Goal: Information Seeking & Learning: Learn about a topic

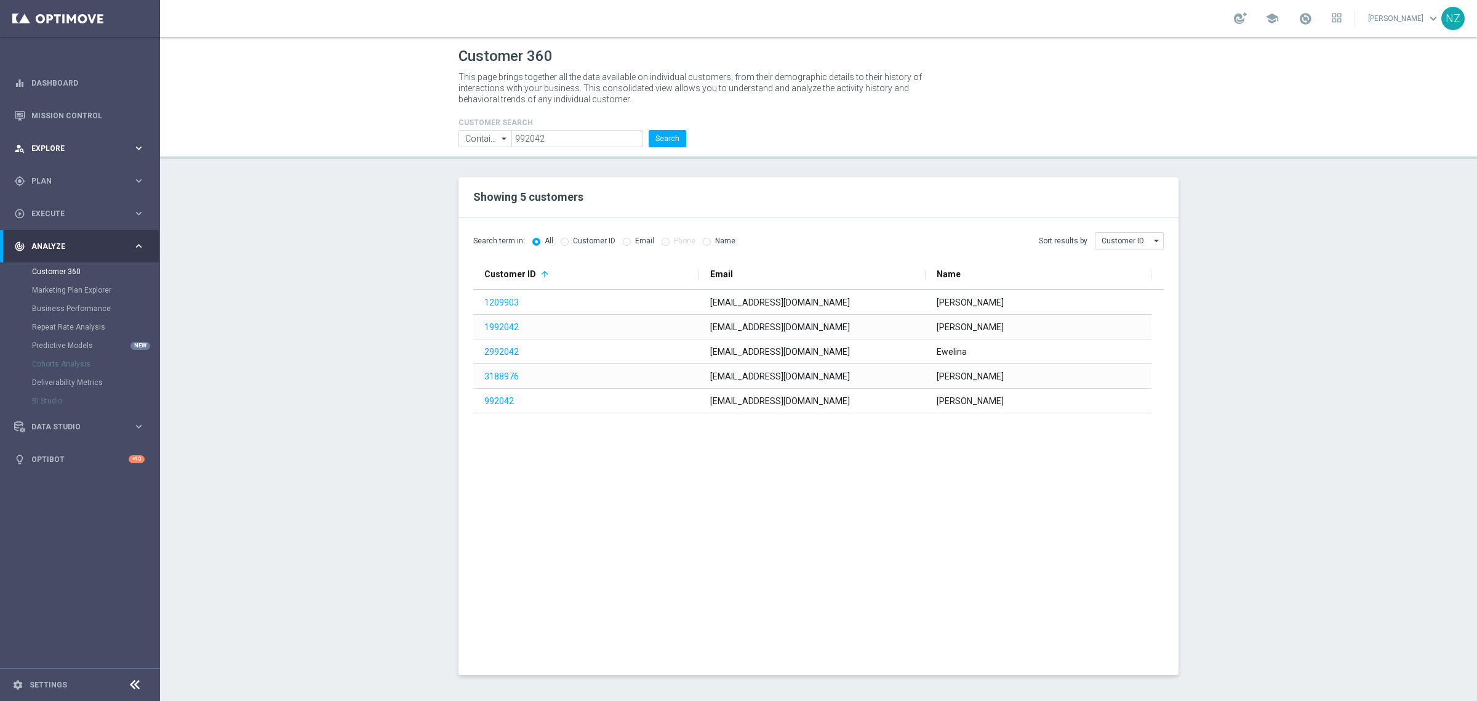
click at [124, 148] on span "Explore" at bounding box center [82, 148] width 102 height 7
click at [66, 173] on link "Customer Explorer" at bounding box center [80, 174] width 96 height 10
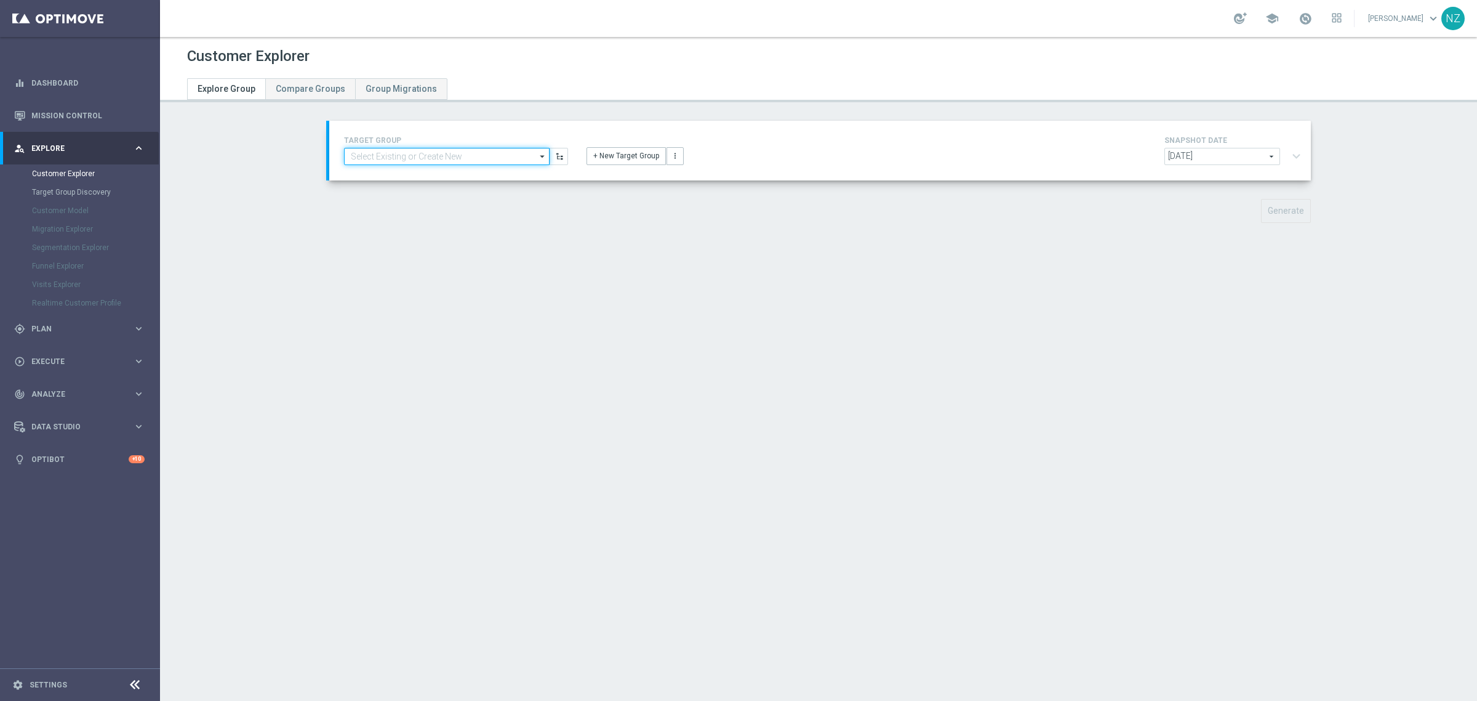
click at [450, 156] on input at bounding box center [447, 156] width 206 height 17
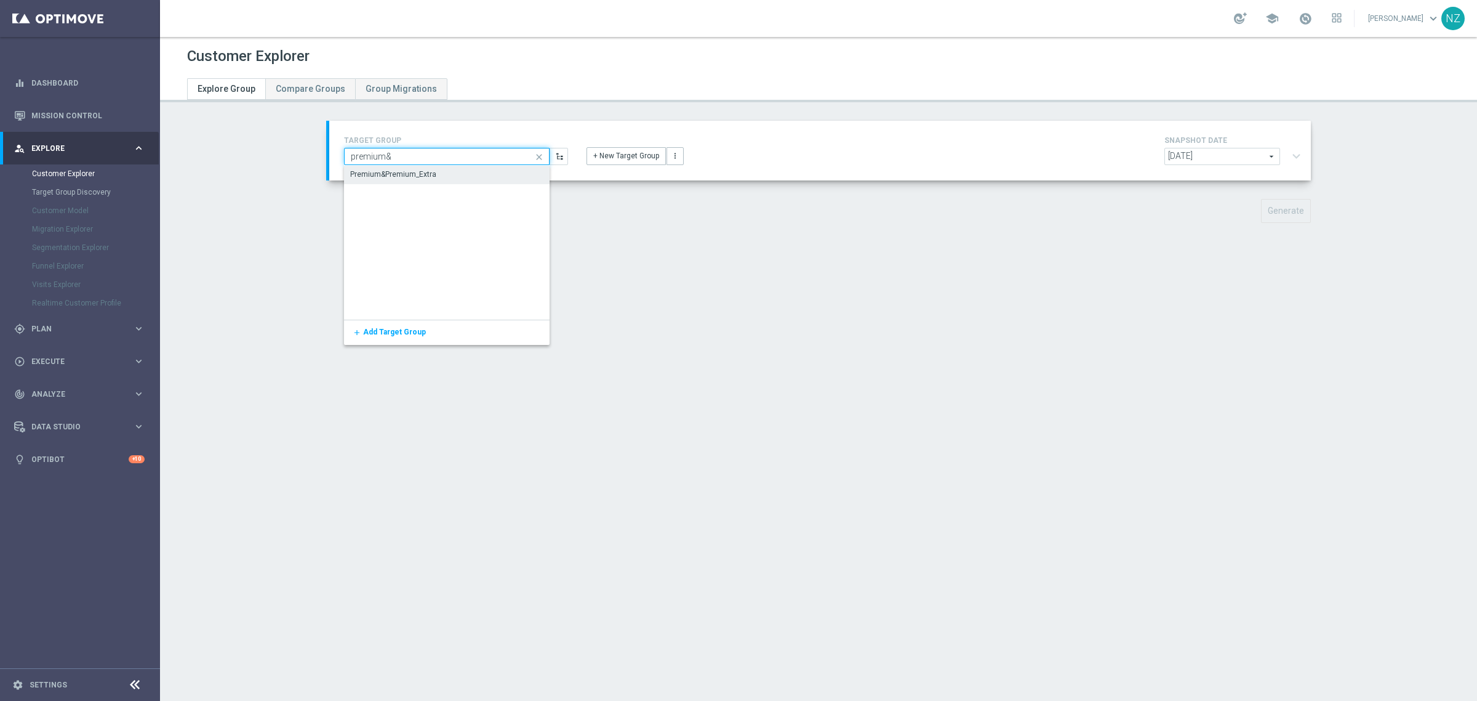
type input "premium&"
click at [451, 171] on div "Premium&Premium_Extra" at bounding box center [447, 174] width 206 height 17
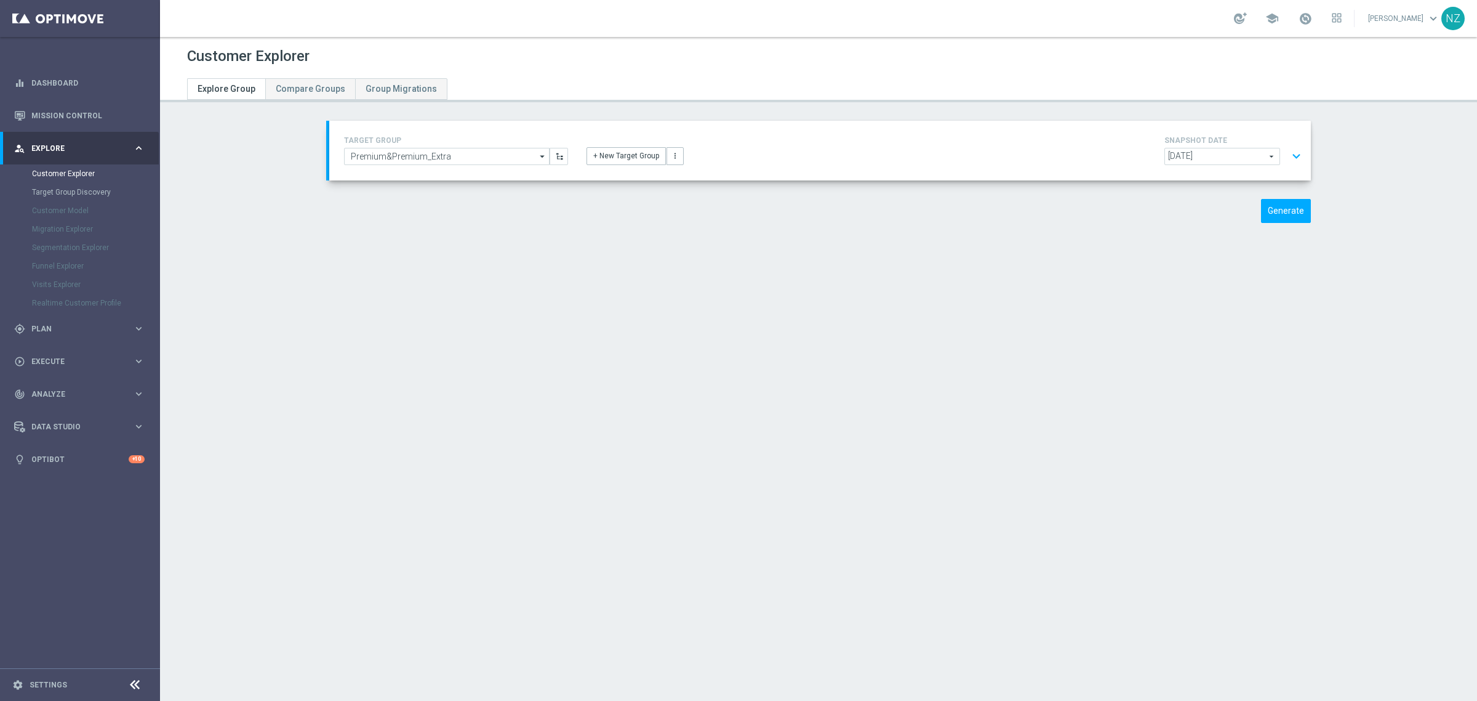
click at [1293, 155] on button "expand_more" at bounding box center [1297, 156] width 18 height 23
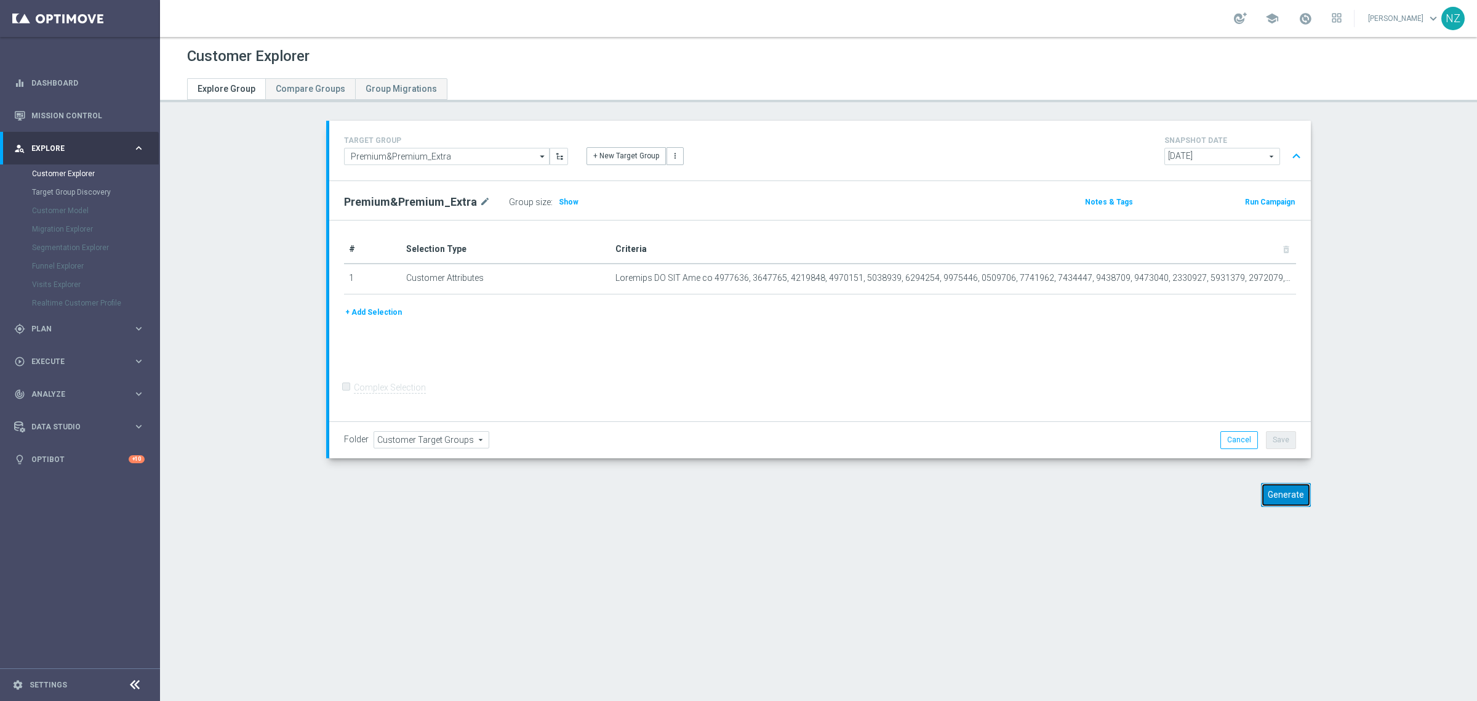
click at [1285, 496] on button "Generate" at bounding box center [1286, 495] width 50 height 24
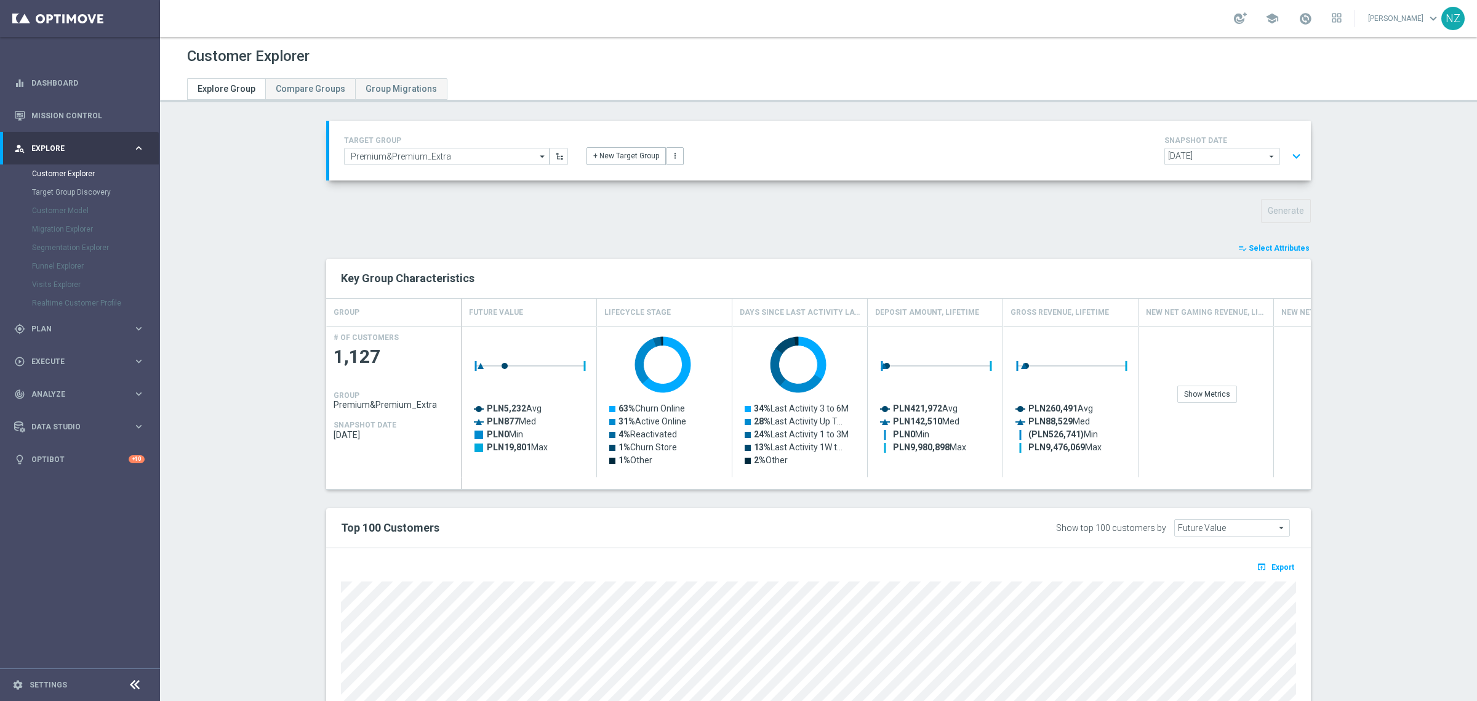
scroll to position [179, 0]
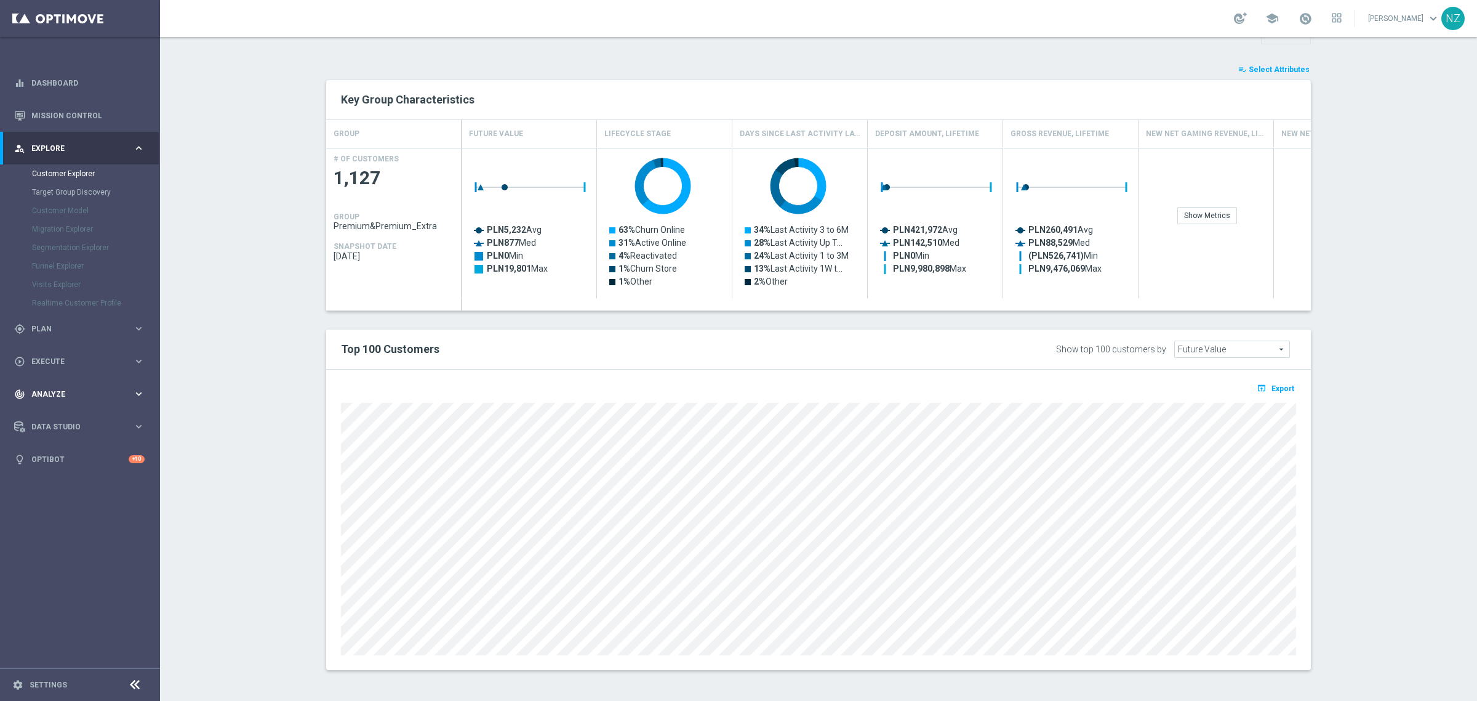
click at [111, 385] on div "track_changes Analyze keyboard_arrow_right" at bounding box center [79, 393] width 159 height 33
click at [106, 206] on div "play_circle_outline Execute keyboard_arrow_right" at bounding box center [79, 213] width 159 height 33
click at [80, 183] on span "Plan" at bounding box center [82, 180] width 102 height 7
click at [85, 180] on span "Plan" at bounding box center [82, 180] width 102 height 7
click at [128, 118] on link "Mission Control" at bounding box center [87, 115] width 113 height 33
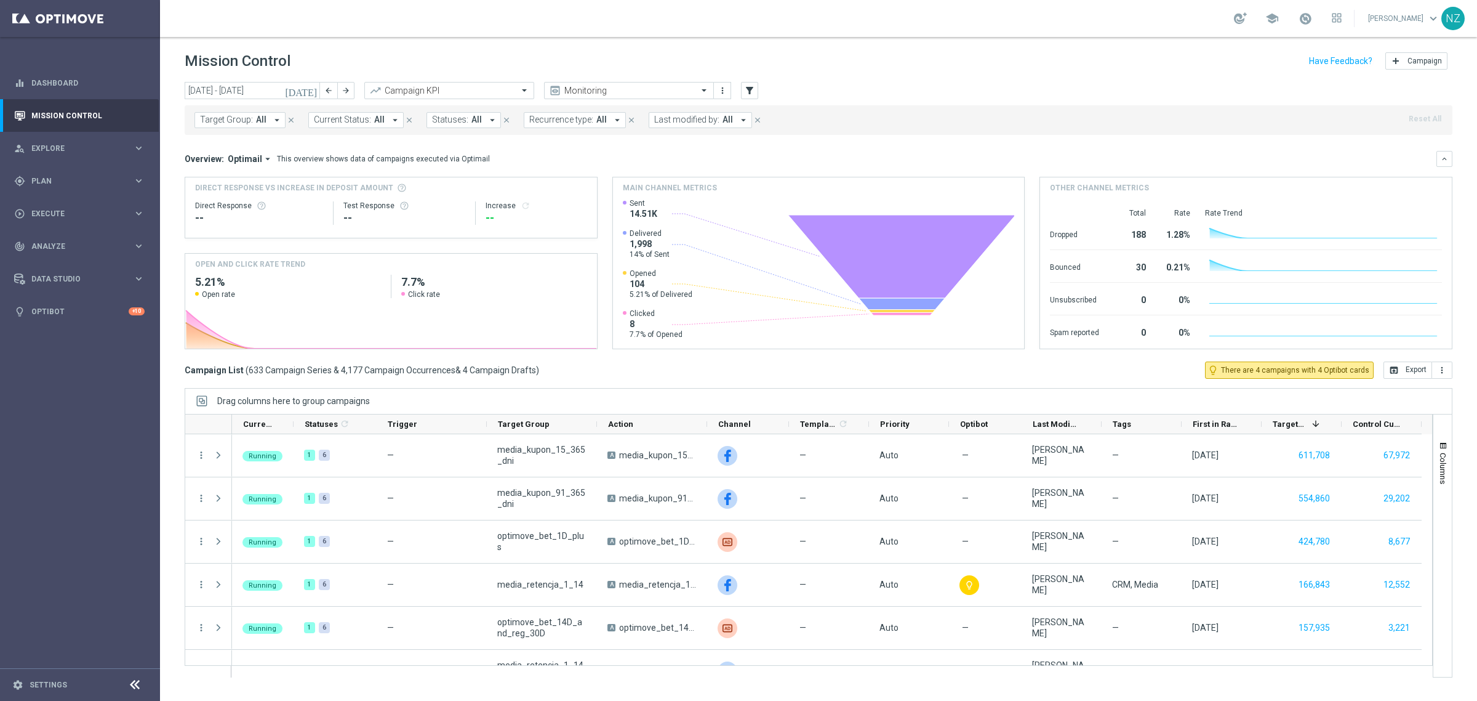
click at [272, 121] on icon "arrow_drop_down" at bounding box center [276, 119] width 11 height 11
click at [74, 238] on div "track_changes Analyze keyboard_arrow_right" at bounding box center [79, 246] width 159 height 33
click at [73, 262] on div "Customer 360" at bounding box center [95, 271] width 127 height 18
click at [69, 268] on link "Customer 360" at bounding box center [80, 272] width 96 height 10
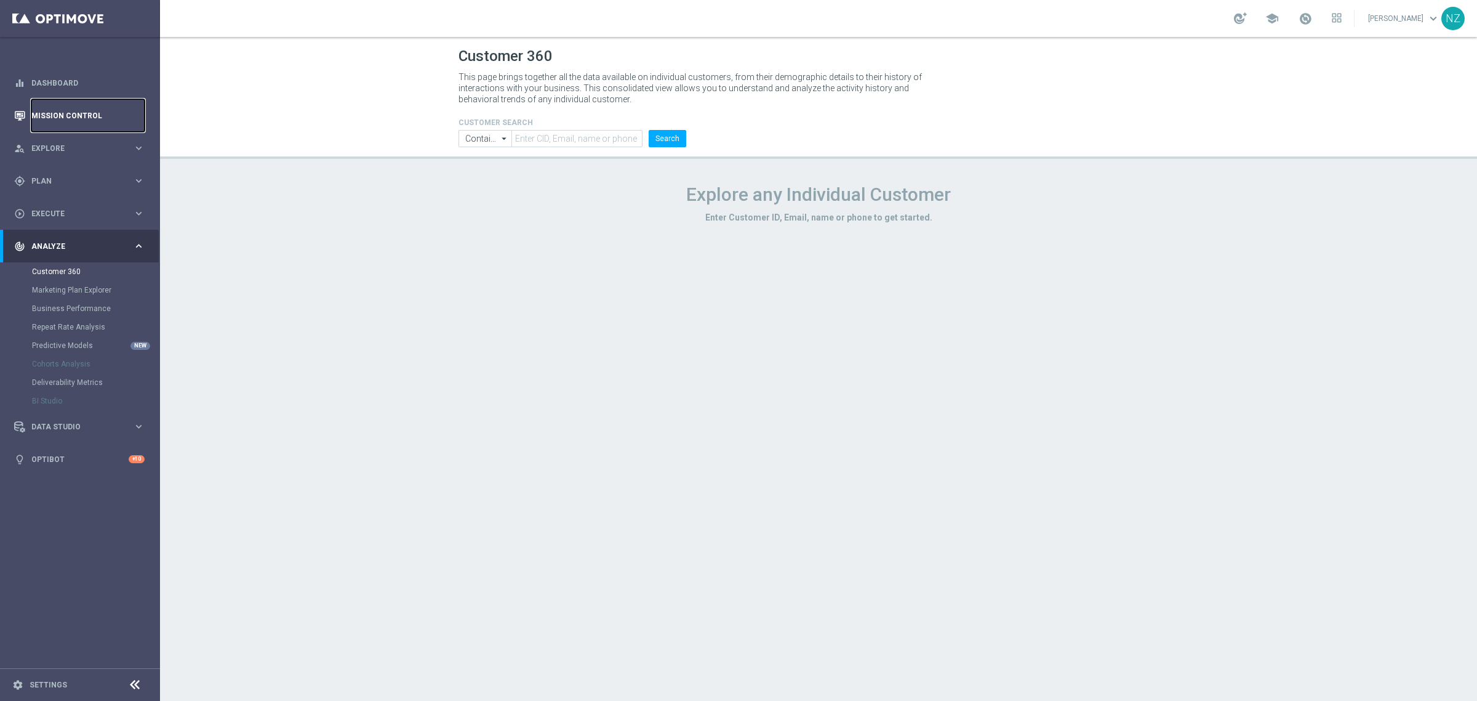
click at [128, 110] on link "Mission Control" at bounding box center [87, 115] width 113 height 33
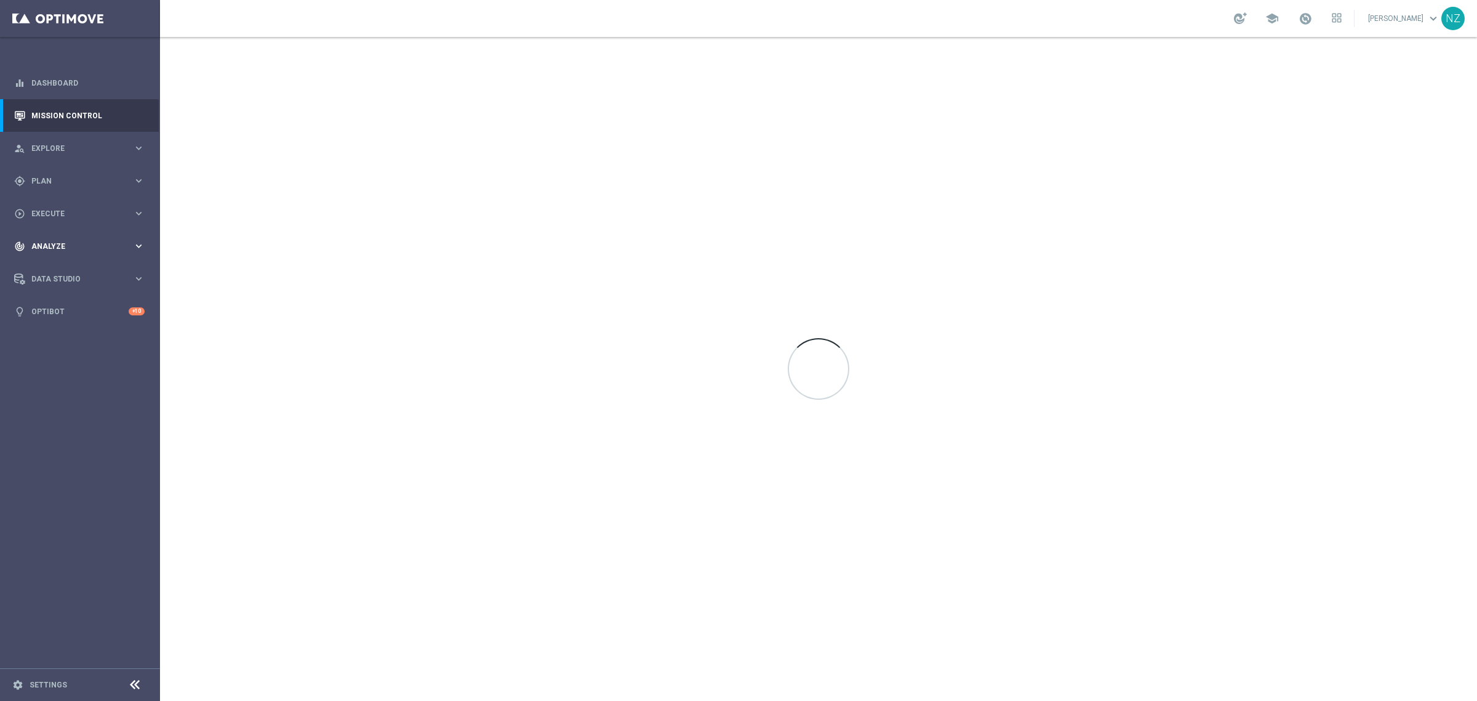
click at [100, 252] on div "track_changes Analyze keyboard_arrow_right" at bounding box center [79, 246] width 159 height 33
click at [69, 274] on link "Customer 360" at bounding box center [80, 272] width 96 height 10
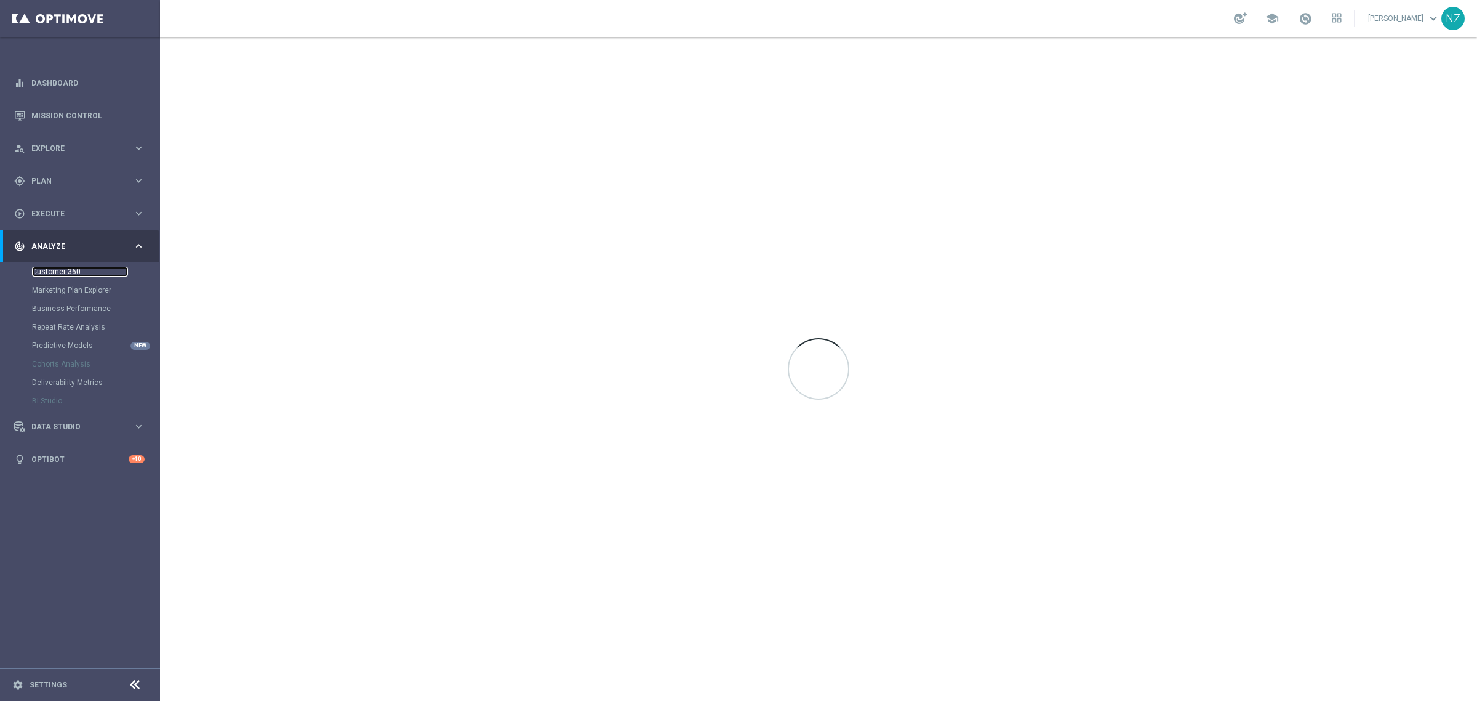
click at [66, 270] on link "Customer 360" at bounding box center [80, 272] width 96 height 10
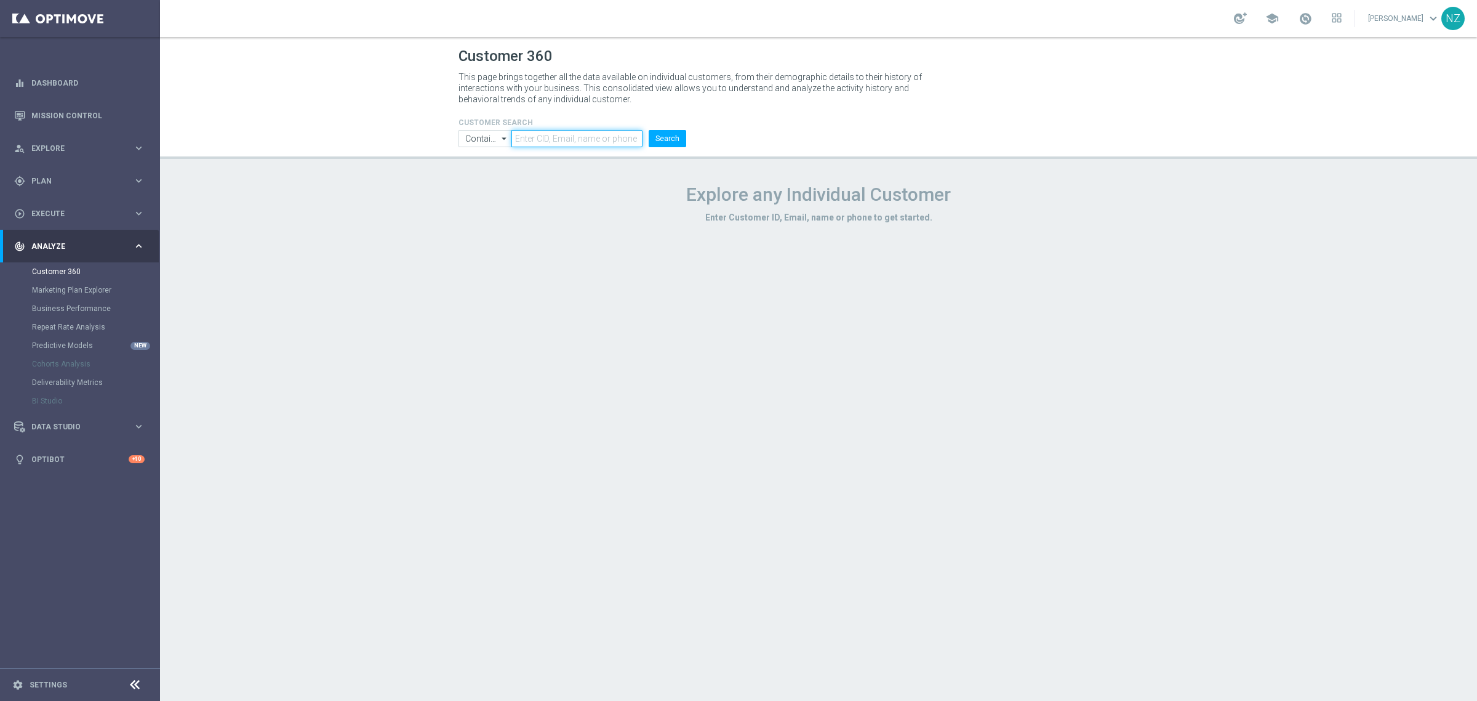
click at [585, 130] on input "text" at bounding box center [577, 138] width 131 height 17
paste input "1545846"
type input "1545846"
click at [659, 137] on button "Search" at bounding box center [668, 138] width 38 height 17
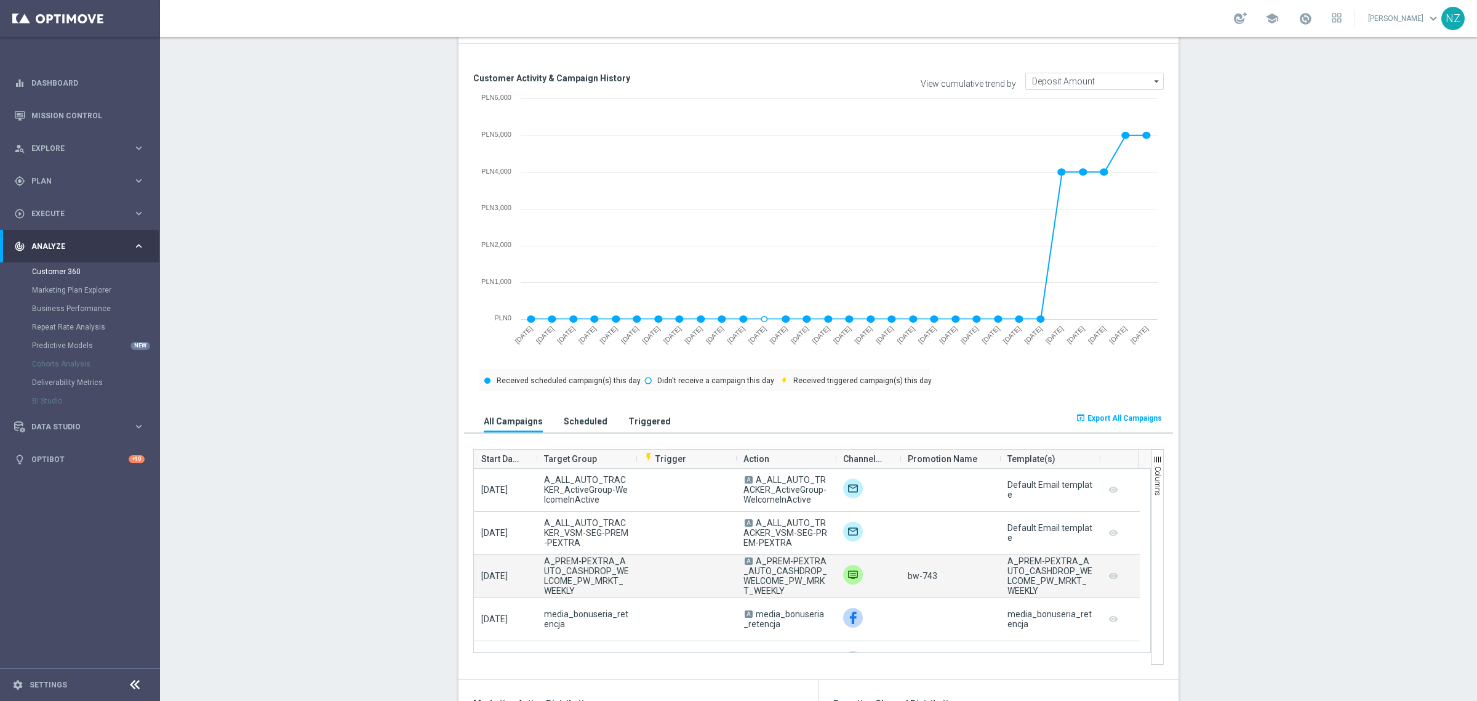
drag, startPoint x: 751, startPoint y: 561, endPoint x: 777, endPoint y: 598, distance: 45.4
click at [777, 595] on span "A A_PREM-PEXTRA_AUTO_CASHDROP_WELCOME_PW_MRKT_WEEKLY" at bounding box center [786, 575] width 85 height 39
copy span "A_PREM-PEXTRA_AUTO_CASHDROP_WELCOME_PW_MRKT_WEEKLY"
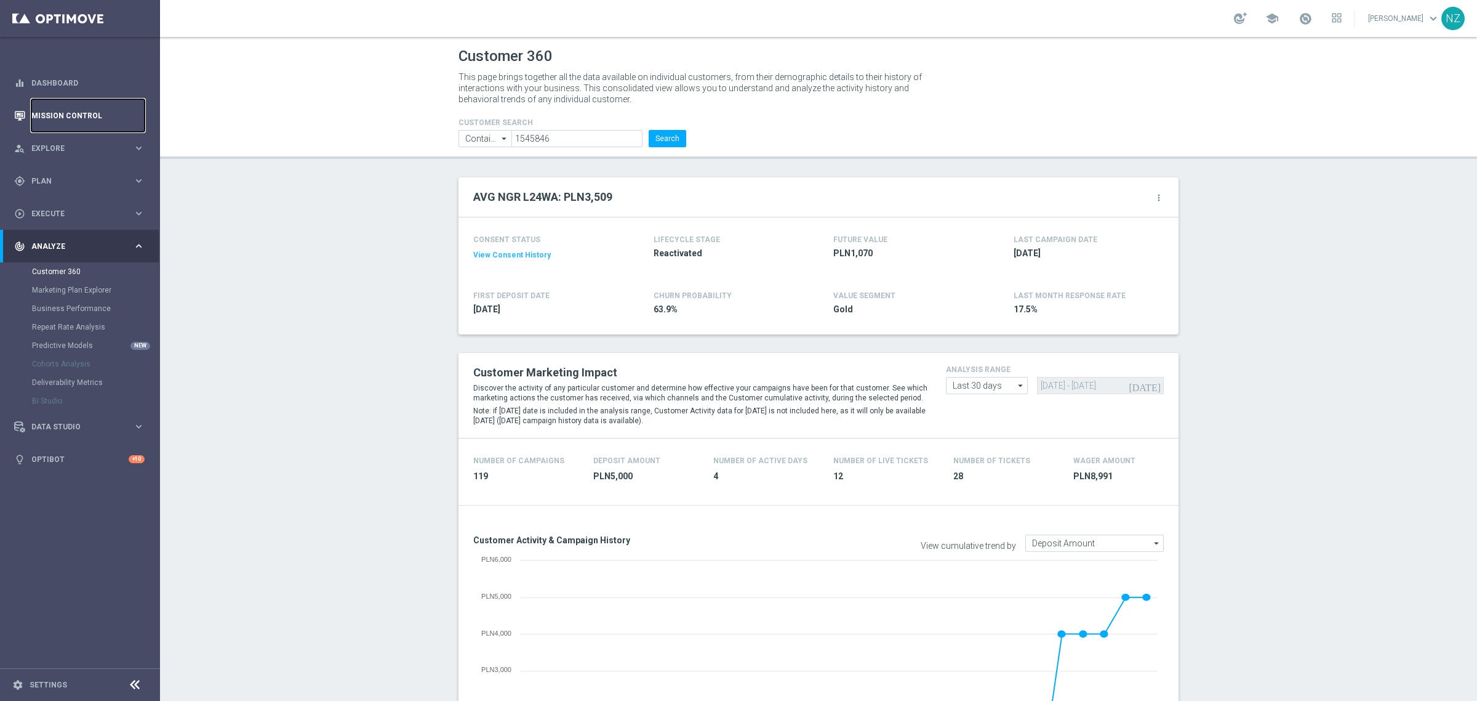
click at [115, 121] on link "Mission Control" at bounding box center [87, 115] width 113 height 33
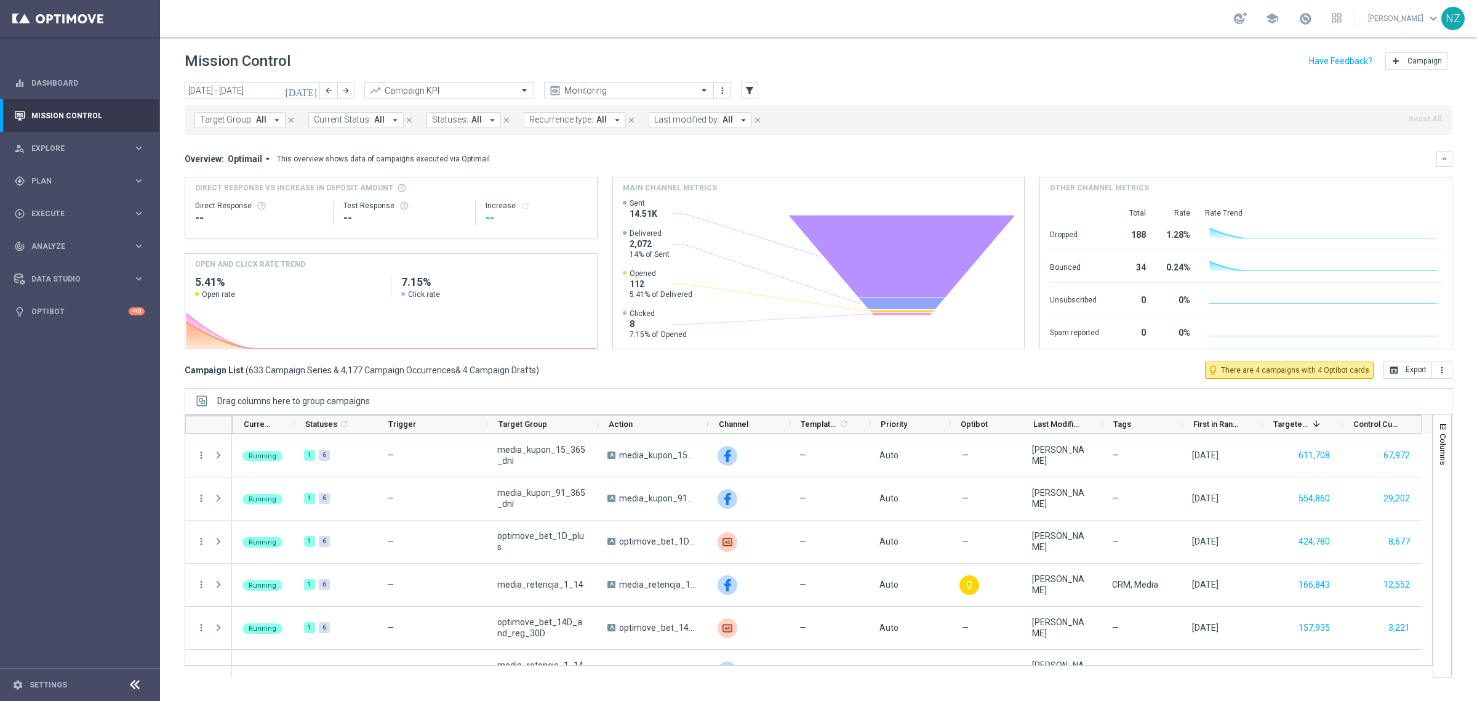
click at [274, 119] on icon "arrow_drop_down" at bounding box center [276, 119] width 11 height 11
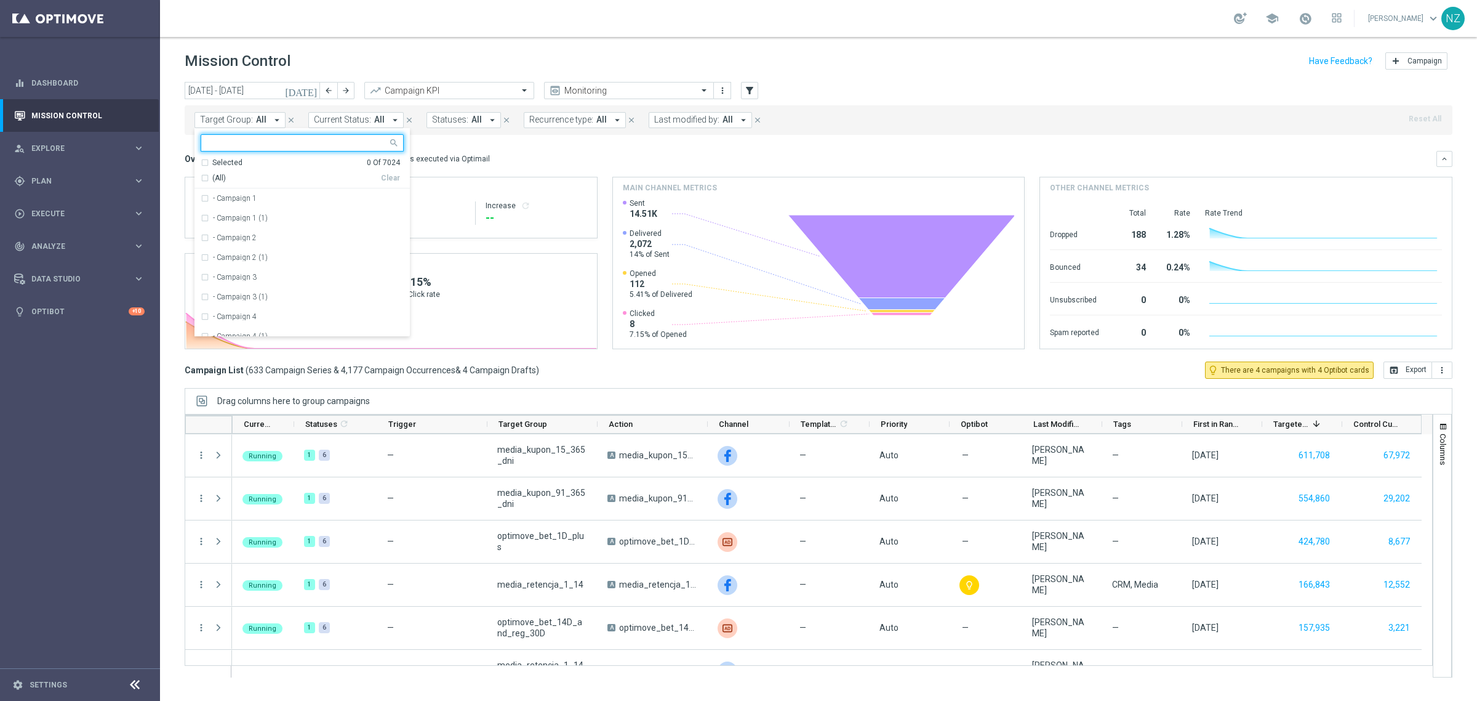
click at [286, 142] on input "text" at bounding box center [297, 143] width 180 height 10
click at [308, 199] on label "A_PREM-PEXTRA_AUTO_CASHDROP_WELCOME_PW_MRKT_WEEKLY" at bounding box center [308, 198] width 191 height 7
type input "A_PREM-PEXTRA_AUTO_CASHDROP_WELCOME_PW_MRKT_WEEKLY"
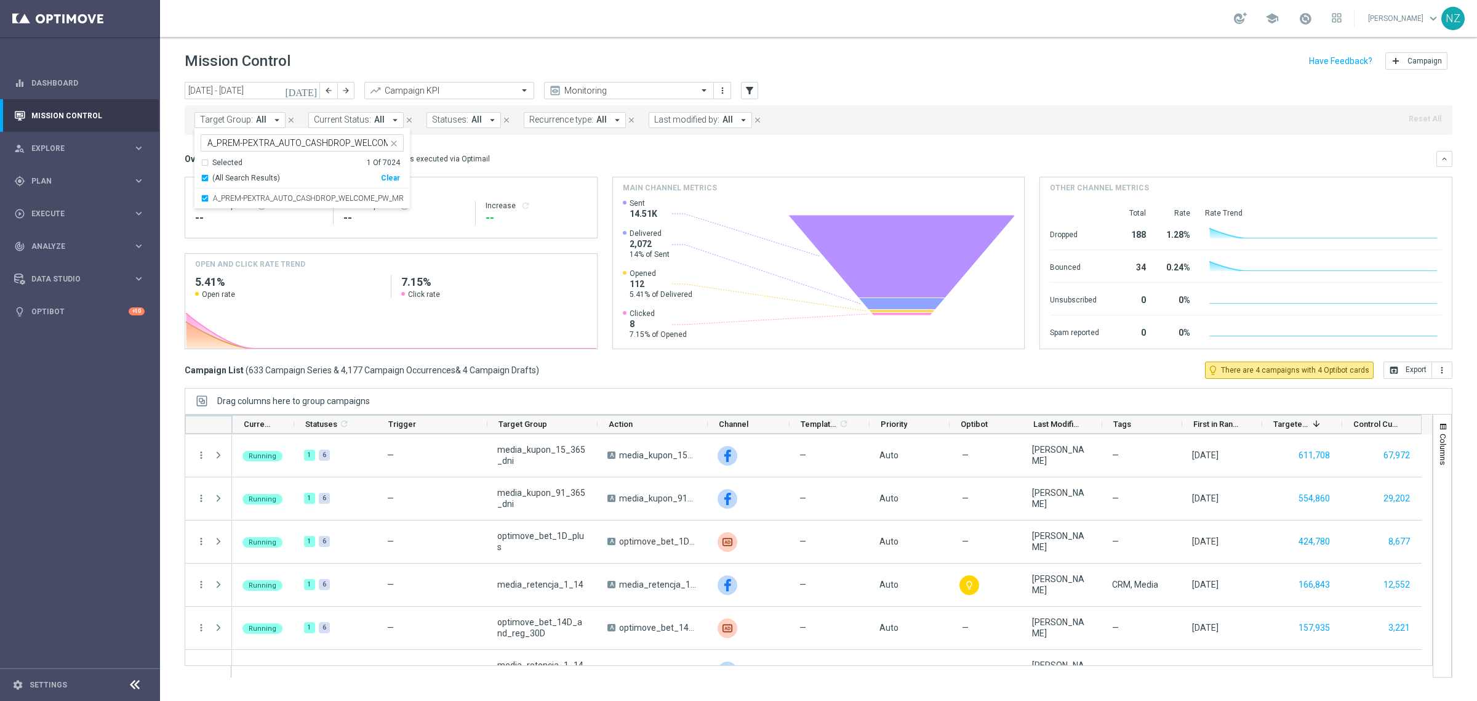
click at [577, 152] on div "Overview: Optimail arrow_drop_down This overview shows data of campaigns execut…" at bounding box center [819, 159] width 1268 height 16
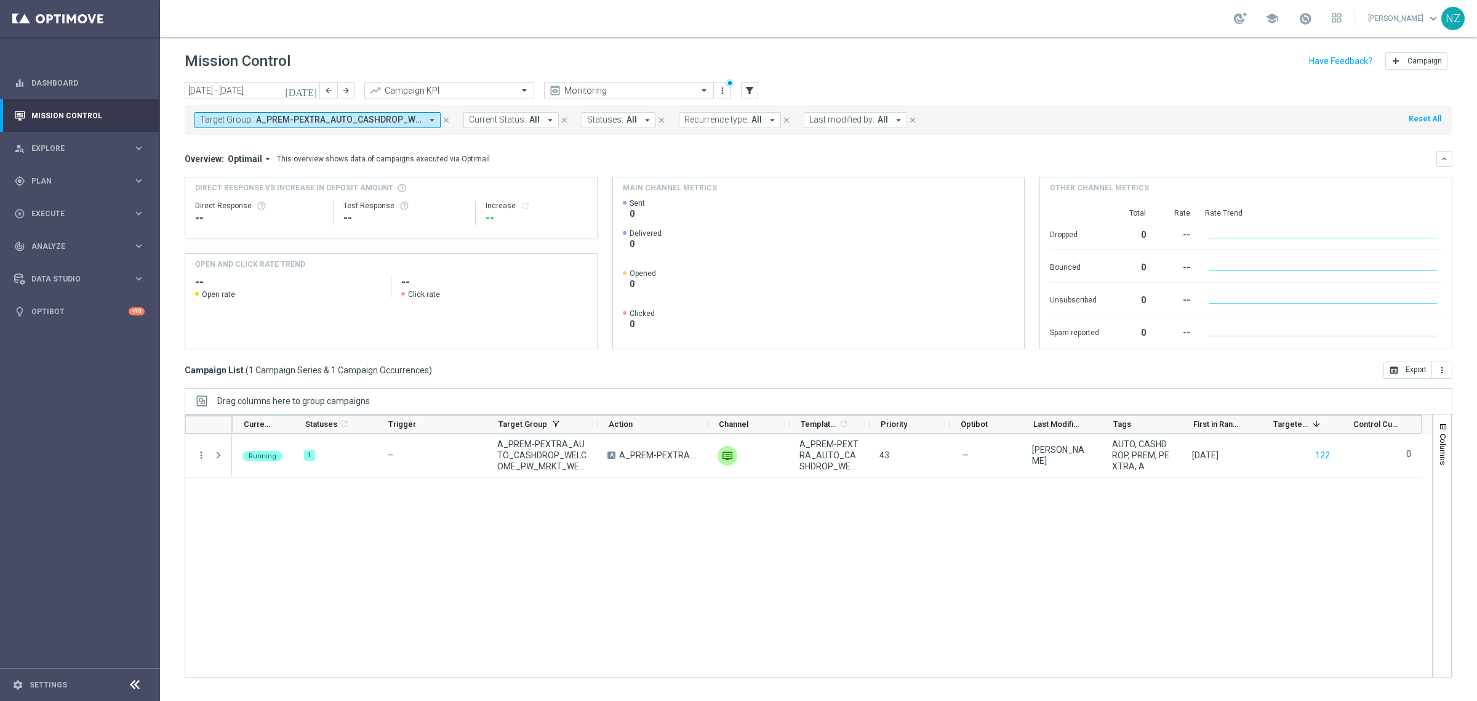
click at [359, 119] on span "A_PREM-PEXTRA_AUTO_CASHDROP_WELCOME_PW_MRKT_WEEKLY" at bounding box center [339, 119] width 166 height 10
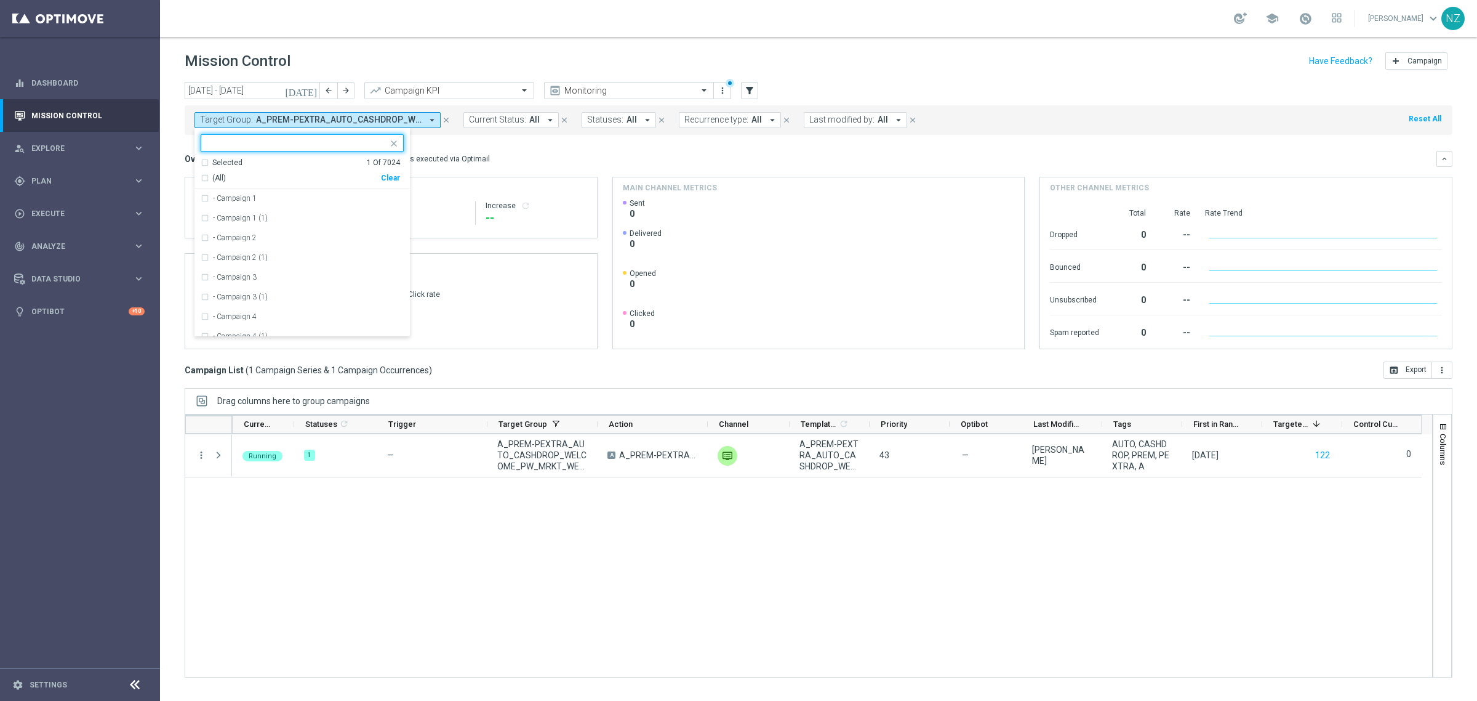
click at [275, 143] on input "text" at bounding box center [297, 143] width 180 height 10
type input "A_PREM-PEXTRA_AUTO_CASHDROP_WELCOME_PW_MRKT_WEEKLY"
click at [1038, 569] on div "Running 1 — A_PREM-PEXTRA_AUTO_CASHDROP_WELCOME_PW_MRKT_WEEKLY A A_PREM-PEXTRA_…" at bounding box center [832, 555] width 1200 height 243
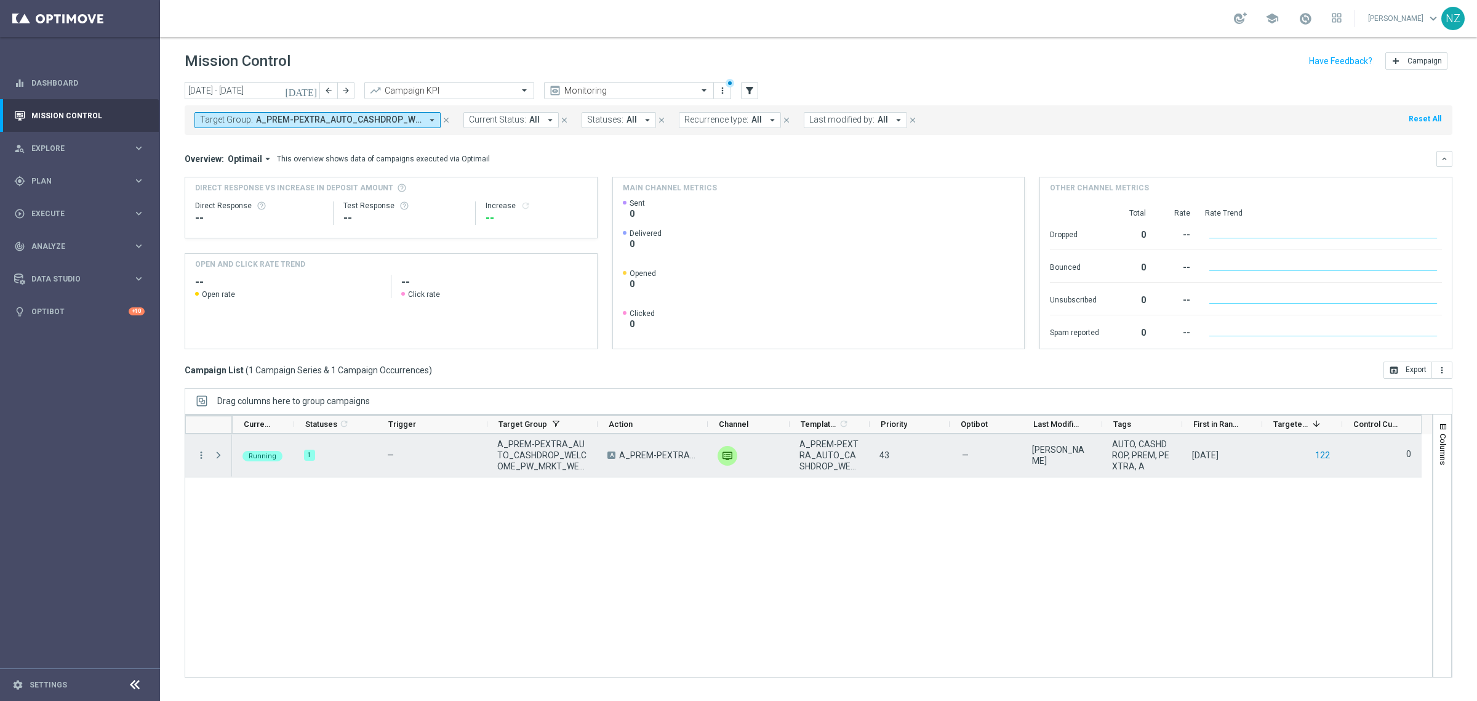
click at [1325, 451] on button "122" at bounding box center [1322, 455] width 17 height 15
drag, startPoint x: 499, startPoint y: 444, endPoint x: 553, endPoint y: 460, distance: 56.3
click at [553, 460] on span "A_PREM-PEXTRA_AUTO_CASHDROP_WELCOME_PW_MRKT_WEEKLY" at bounding box center [541, 454] width 89 height 33
drag, startPoint x: 511, startPoint y: 466, endPoint x: 492, endPoint y: 445, distance: 27.9
click at [492, 445] on div "A_PREM-PEXTRA_AUTO_CASHDROP_WELCOME_PW_MRKT_WEEKLY" at bounding box center [542, 455] width 110 height 42
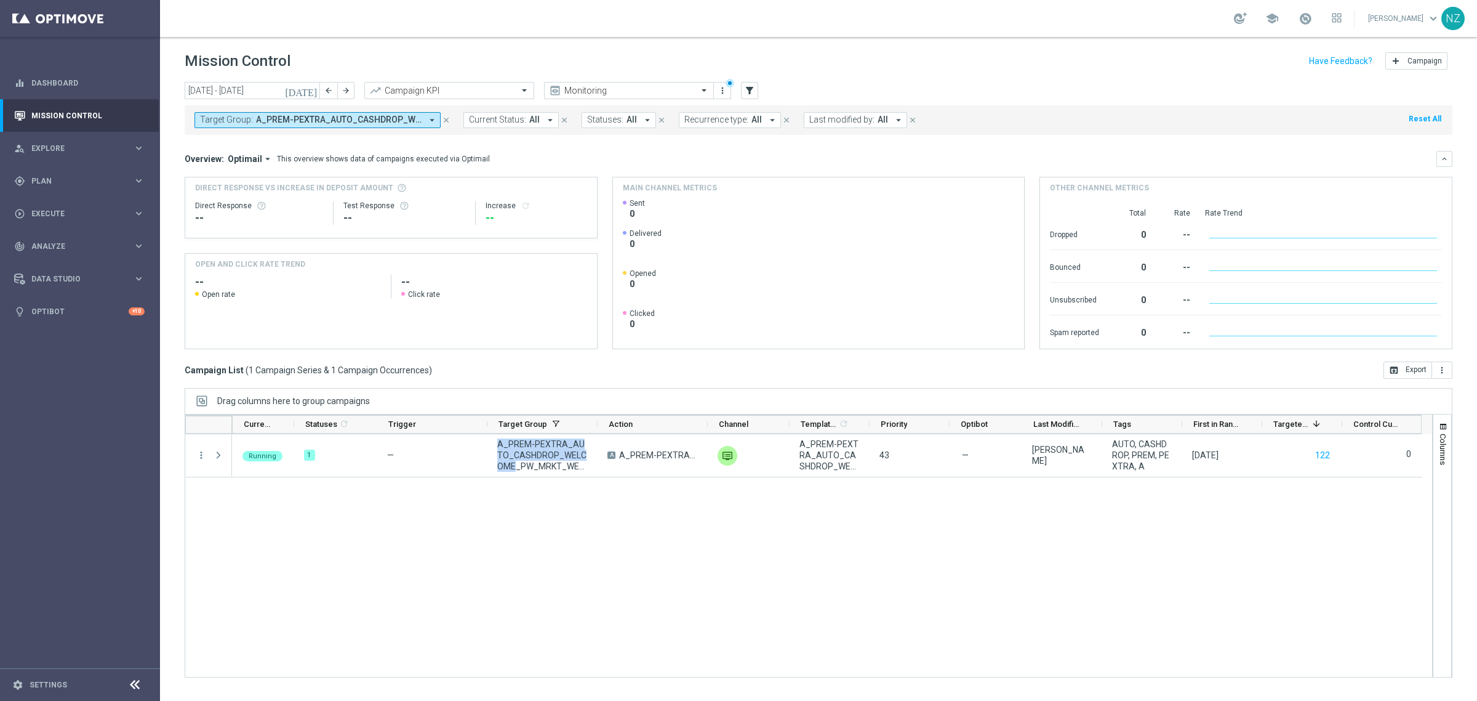
click at [431, 120] on icon "arrow_drop_down" at bounding box center [432, 119] width 11 height 11
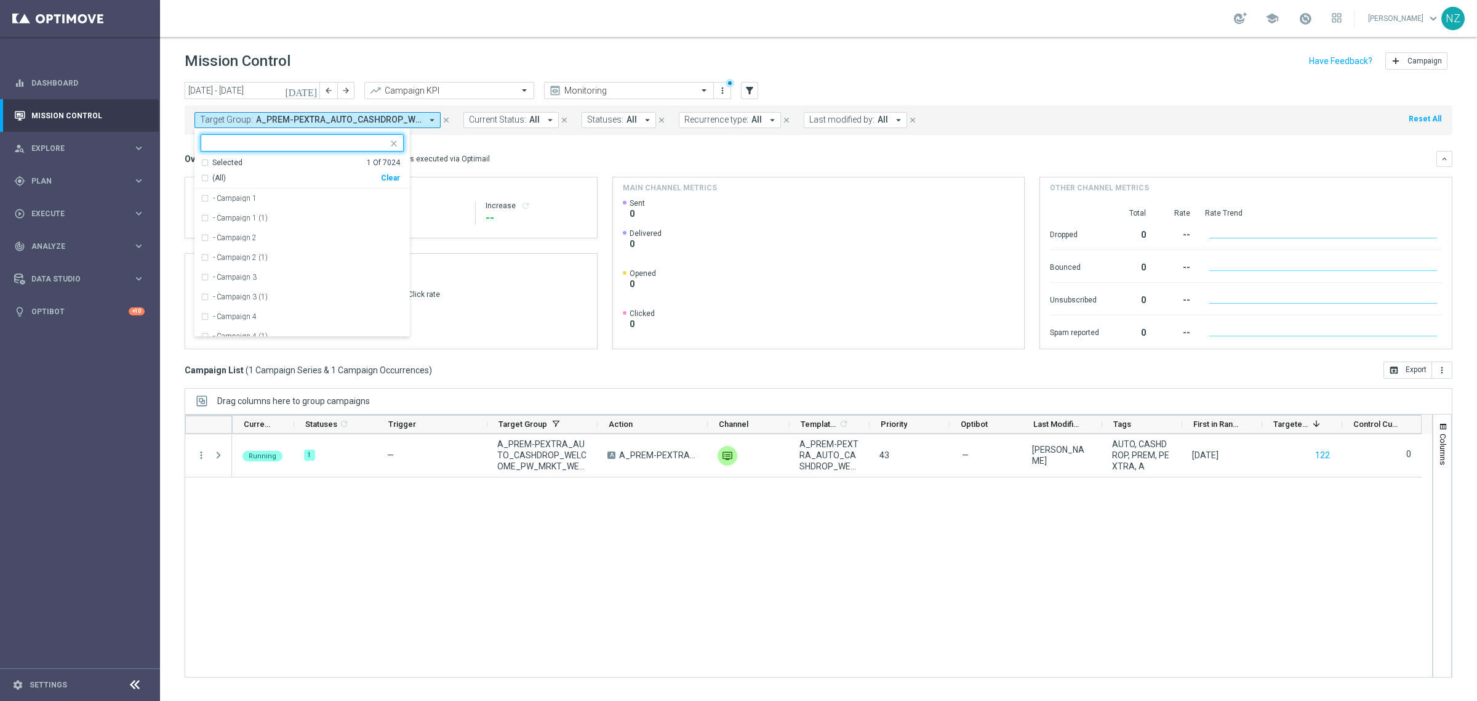
click at [322, 140] on input "text" at bounding box center [297, 143] width 180 height 10
click at [0, 0] on div "Clear" at bounding box center [0, 0] width 0 height 0
click at [343, 143] on input "text" at bounding box center [297, 143] width 180 height 10
paste input "A_PREM-PEXTRA_AUTO_CASHDROP_WELCOME_PW_MRKT_WEEKLY"
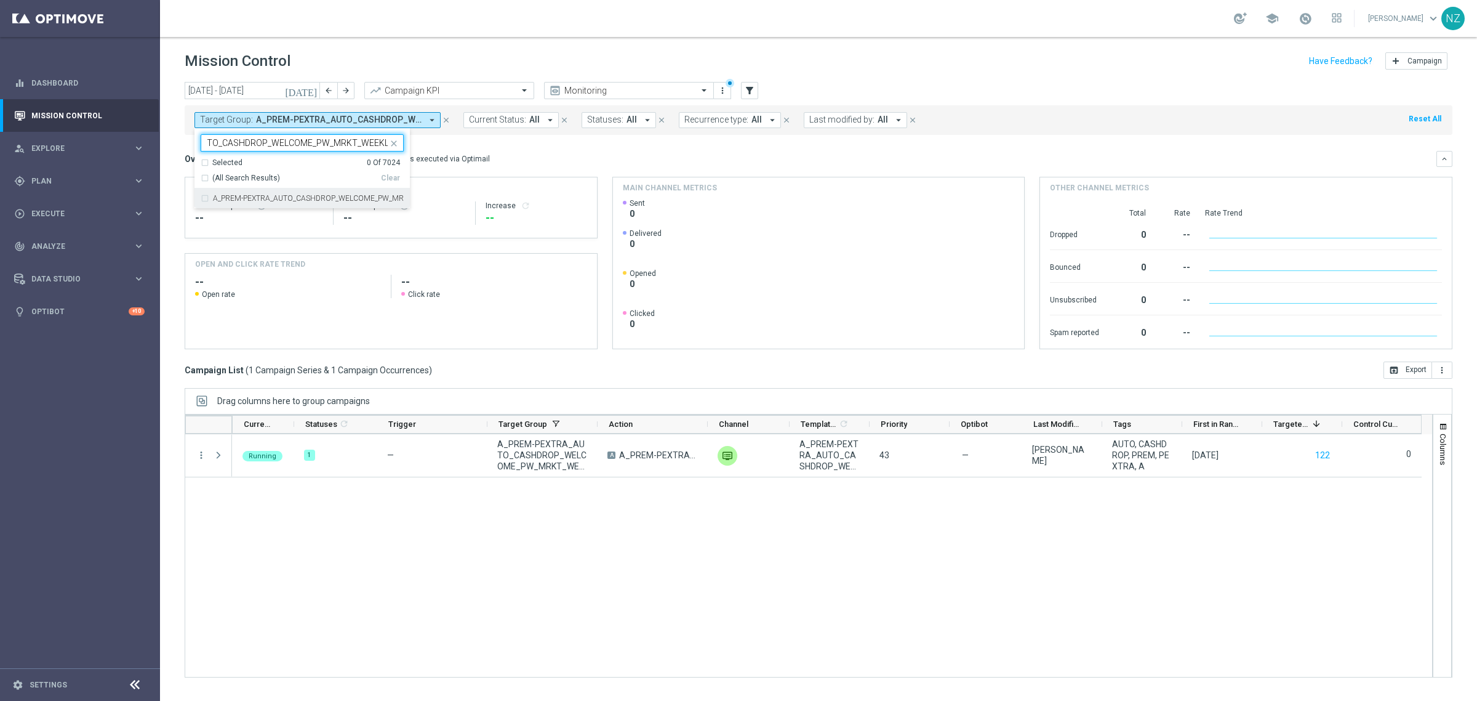
click at [315, 199] on label "A_PREM-PEXTRA_AUTO_CASHDROP_WELCOME_PW_MRKT_WEEKLY" at bounding box center [308, 198] width 191 height 7
type input "A_PREM-PEXTRA_AUTO_CASHDROP_WELCOME_PW_MRKT_WEEKLY"
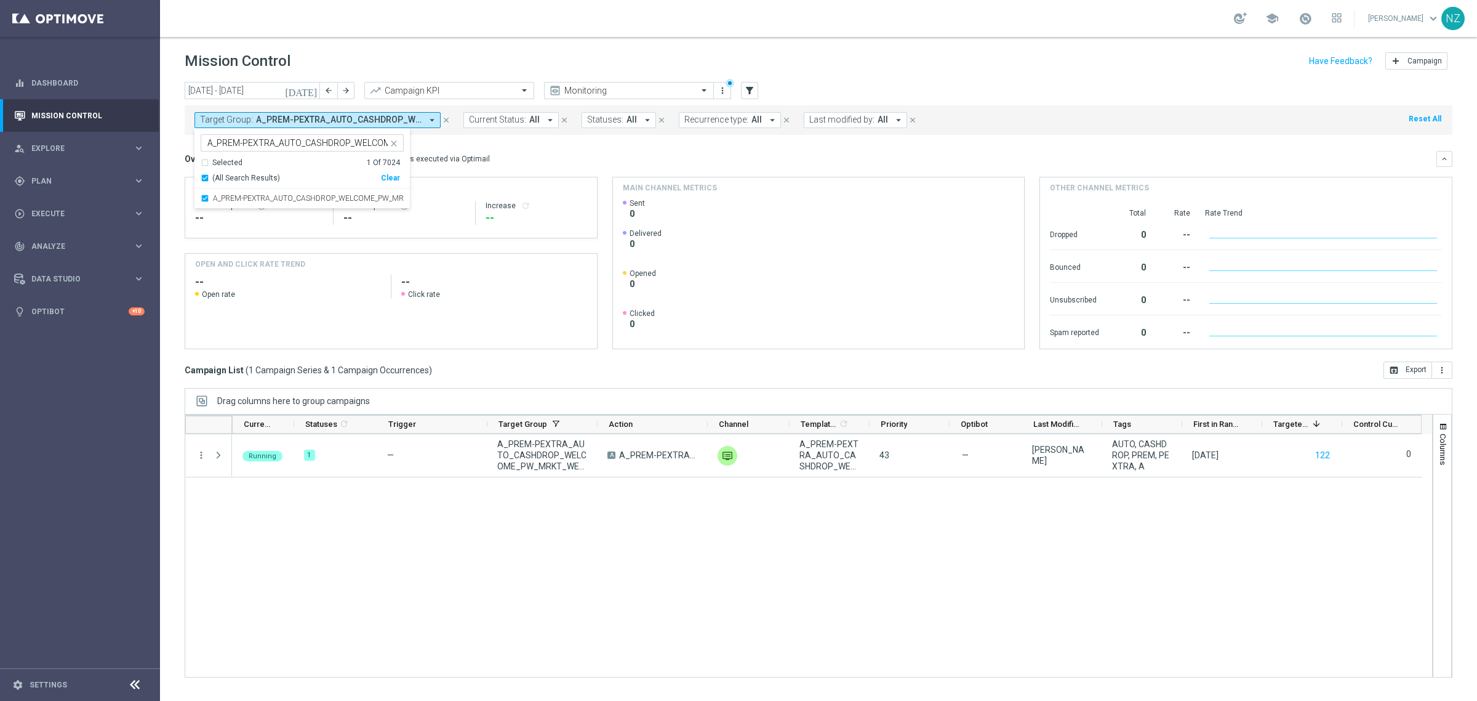
click at [457, 133] on div "Target Group: A_PREM-PEXTRA_AUTO_CASHDROP_WELCOME_PW_MRKT_WEEKLY arrow_drop_dow…" at bounding box center [819, 120] width 1268 height 30
click at [97, 246] on span "Analyze" at bounding box center [82, 246] width 102 height 7
click at [432, 119] on icon "arrow_drop_down" at bounding box center [432, 119] width 11 height 11
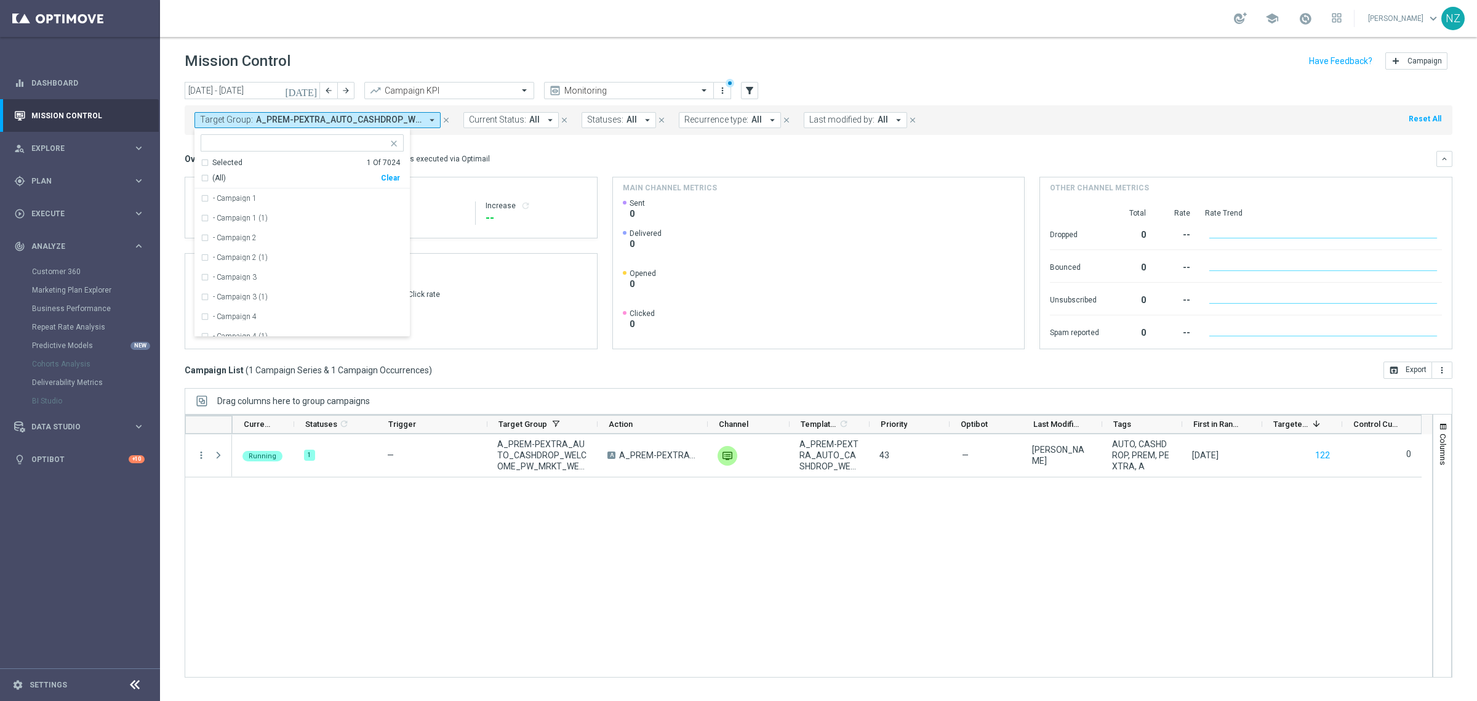
click at [396, 139] on icon "close" at bounding box center [394, 144] width 10 height 10
click at [337, 142] on input "text" at bounding box center [297, 143] width 180 height 10
paste input "A_PREM-PEXTRA_AUTO_OFFER_WELCOME_PW_BEZ_MRKT_WEEKLY"
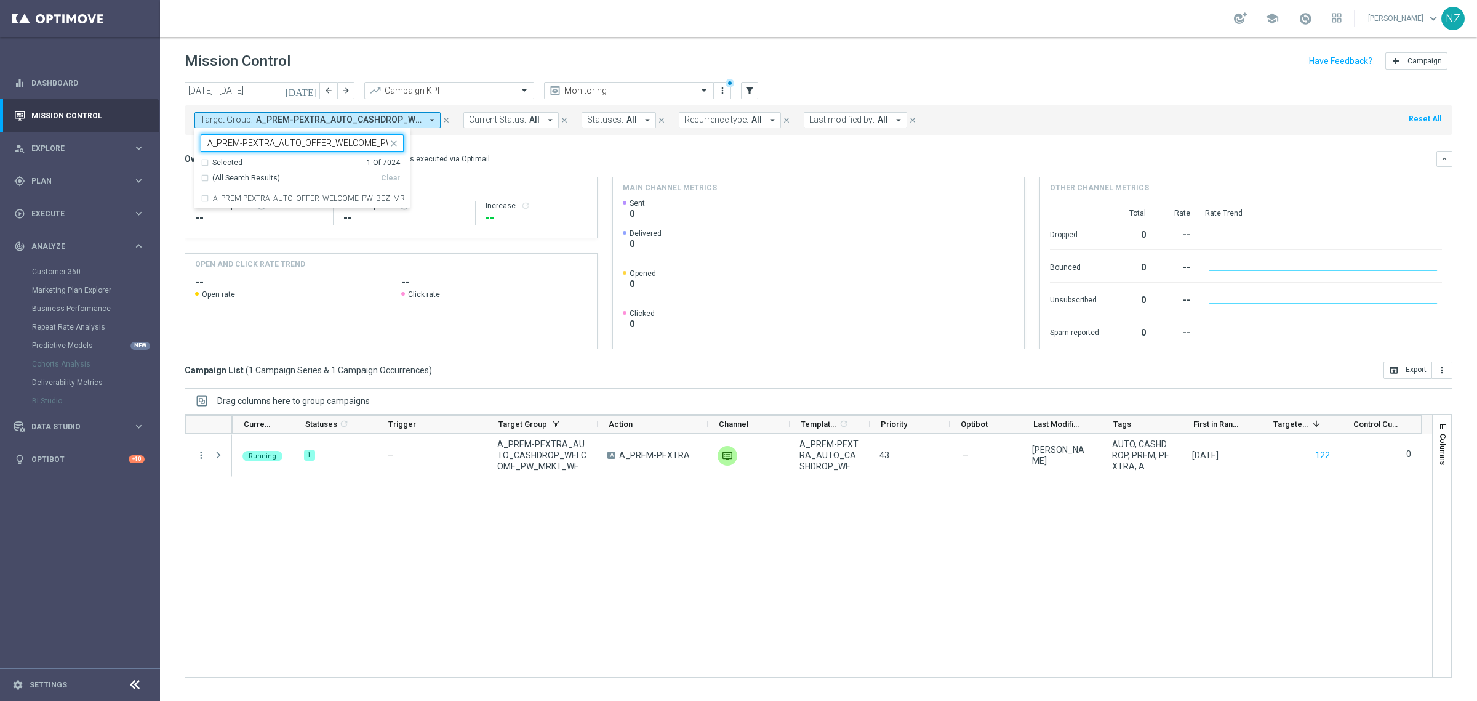
scroll to position [0, 84]
click at [348, 193] on div "A_PREM-PEXTRA_AUTO_OFFER_WELCOME_PW_BEZ_MRKT_WEEKLY" at bounding box center [302, 198] width 203 height 20
type input "A_PREM-PEXTRA_AUTO_OFFER_WELCOME_PW_BEZ_MRKT_WEEKLY"
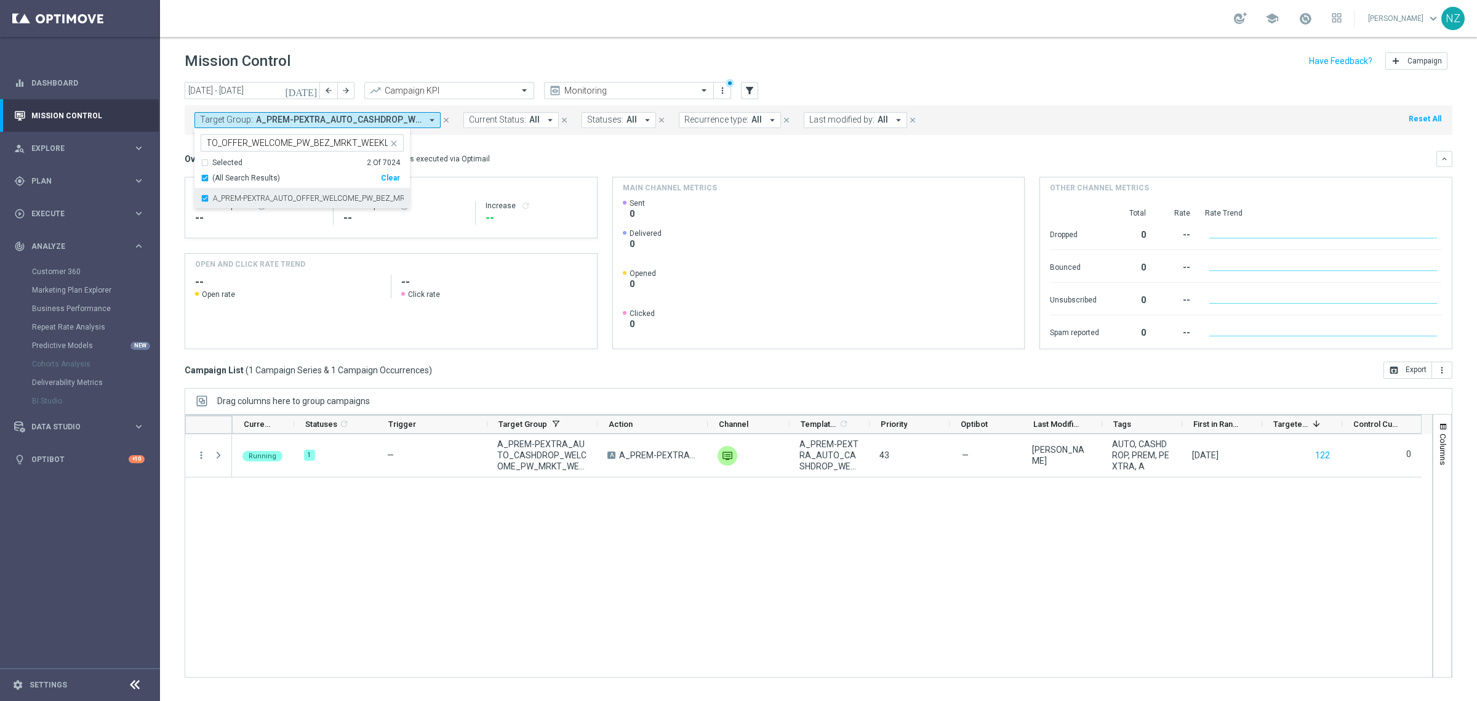
scroll to position [0, 0]
click at [510, 151] on div "Overview: Optimail arrow_drop_down This overview shows data of campaigns execut…" at bounding box center [819, 159] width 1268 height 16
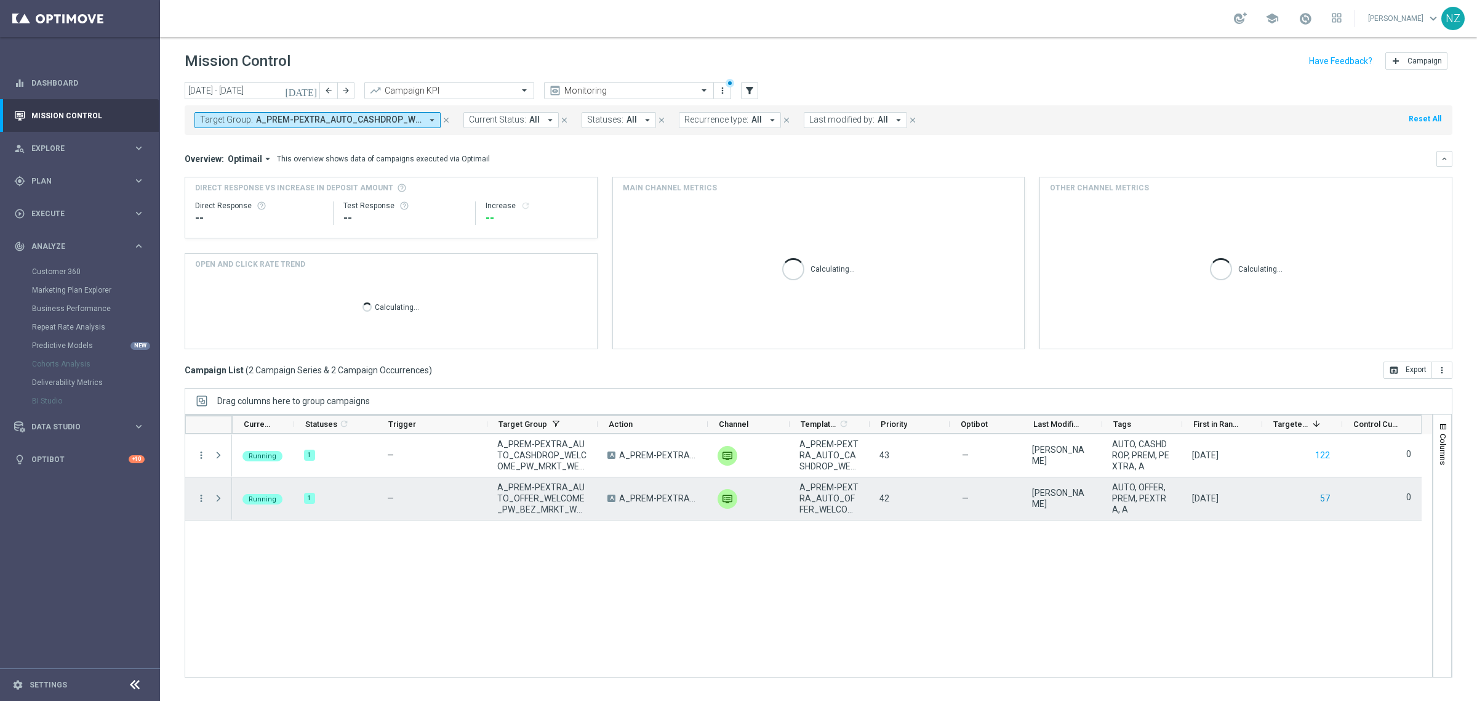
click at [1327, 494] on button "57" at bounding box center [1325, 498] width 12 height 15
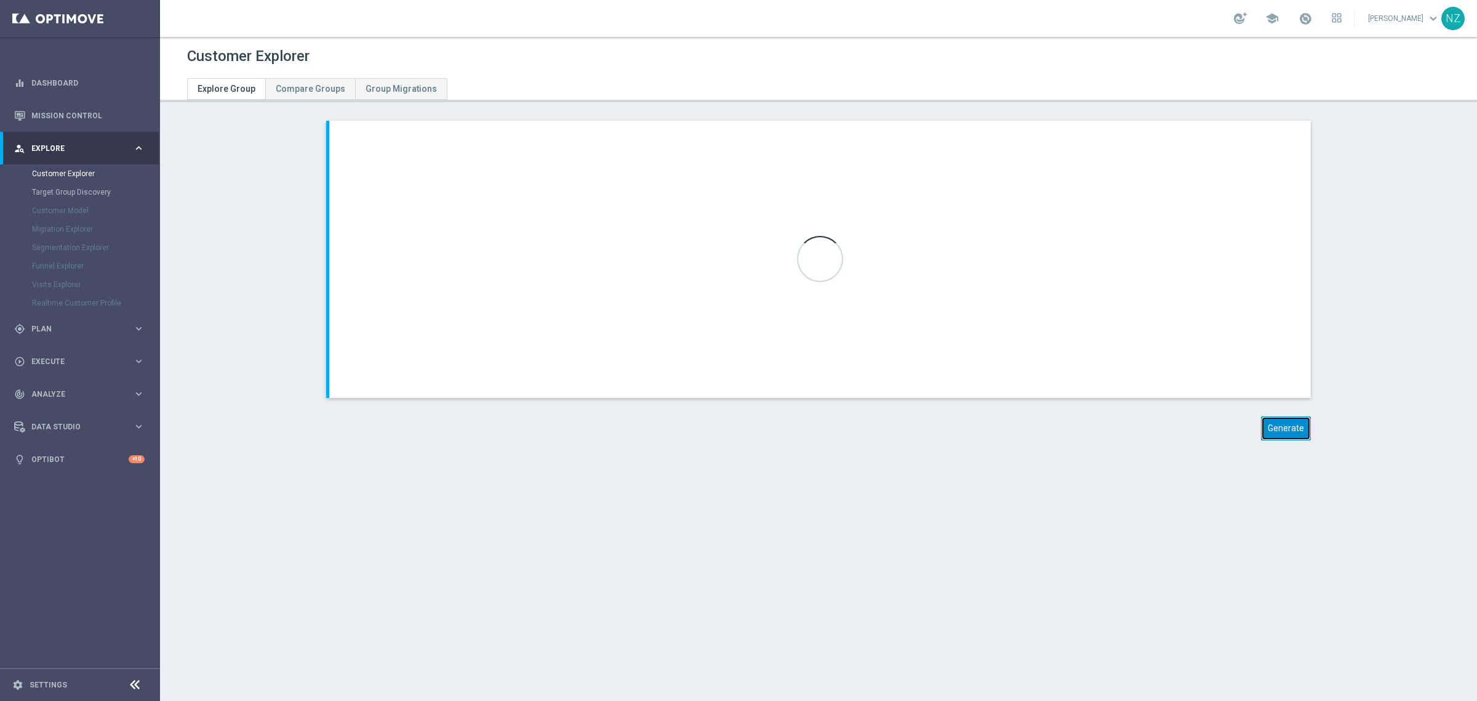
click at [1279, 428] on button "Generate" at bounding box center [1286, 428] width 50 height 24
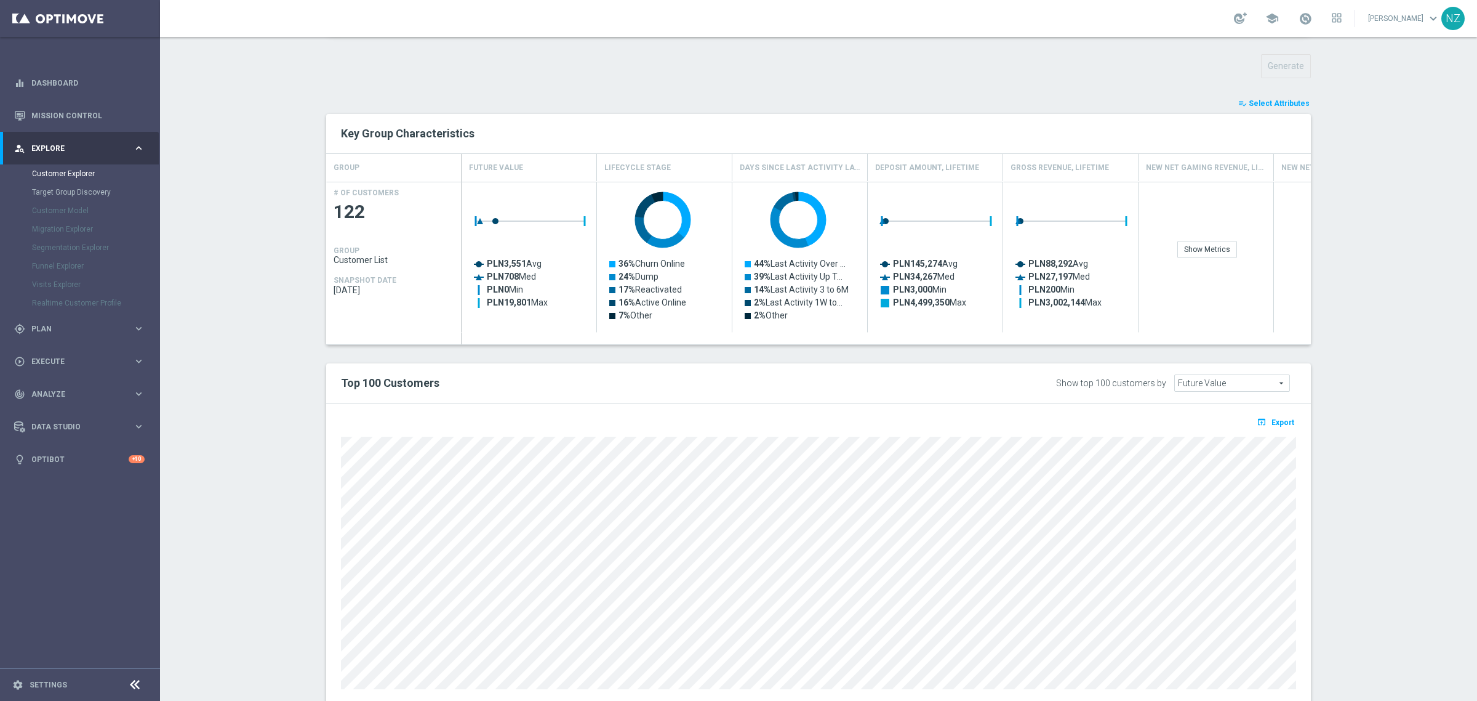
scroll to position [463, 0]
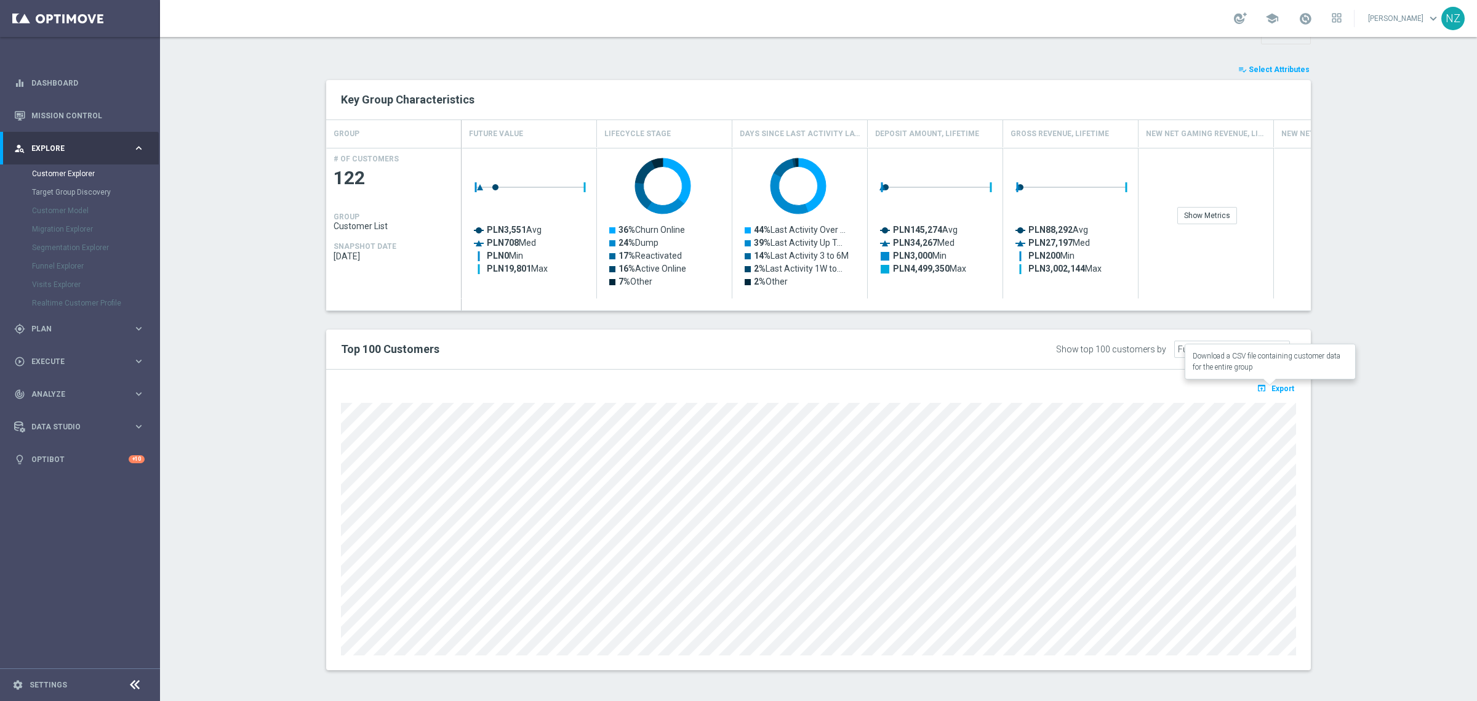
click at [1280, 388] on span "Export" at bounding box center [1283, 388] width 23 height 9
click at [1275, 386] on span "Export" at bounding box center [1283, 388] width 23 height 9
click at [62, 388] on div "track_changes Analyze" at bounding box center [73, 393] width 119 height 11
click at [65, 268] on link "Customer 360" at bounding box center [80, 272] width 96 height 10
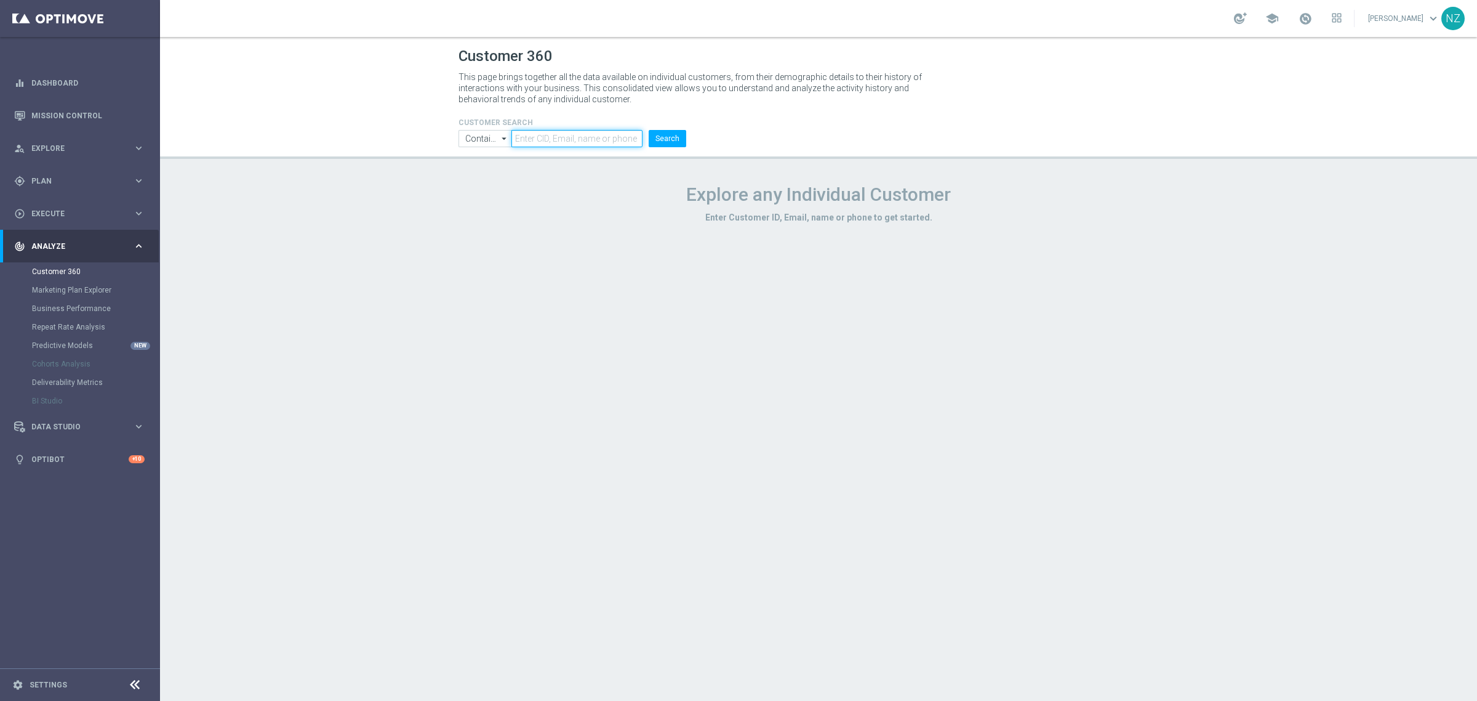
click at [574, 134] on input "text" at bounding box center [577, 138] width 131 height 17
paste input "2251418"
type input "2251418"
click at [649, 130] on button "Search" at bounding box center [668, 138] width 38 height 17
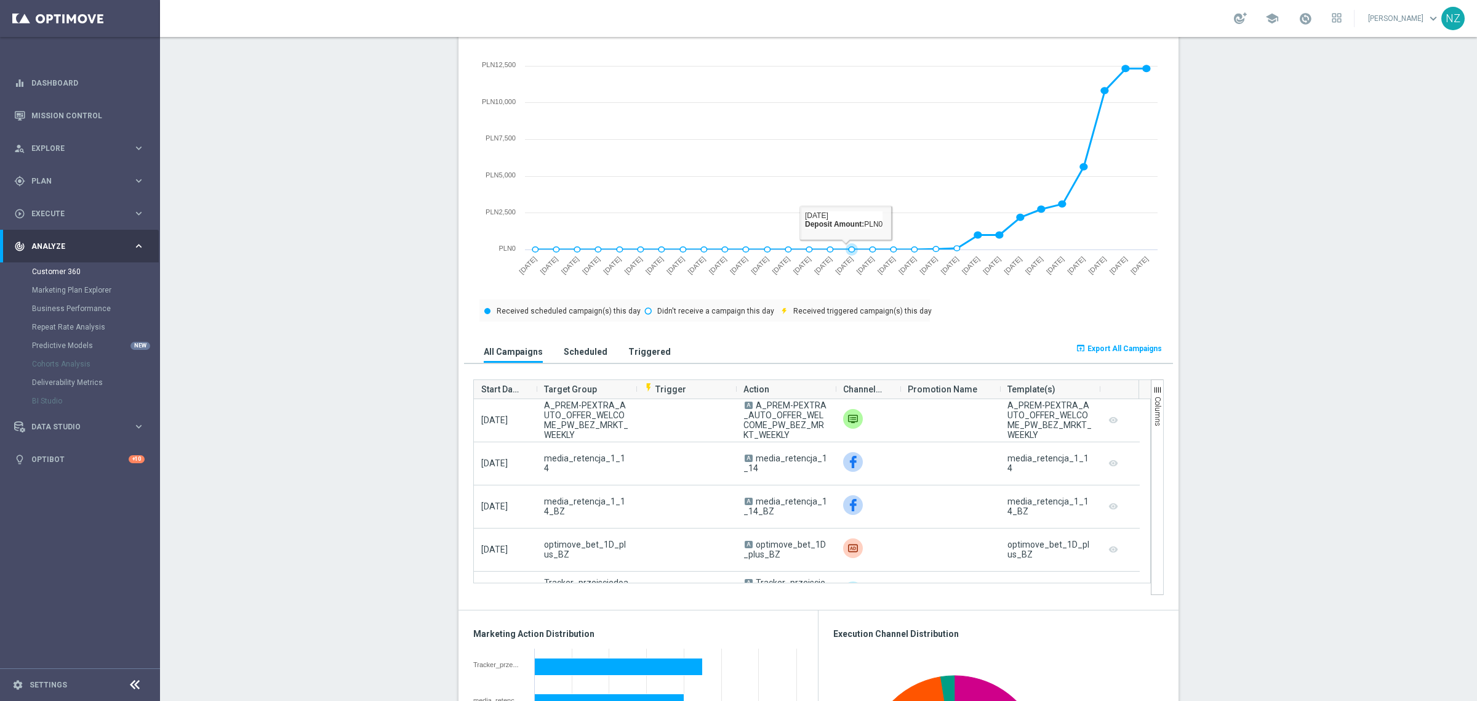
scroll to position [539, 0]
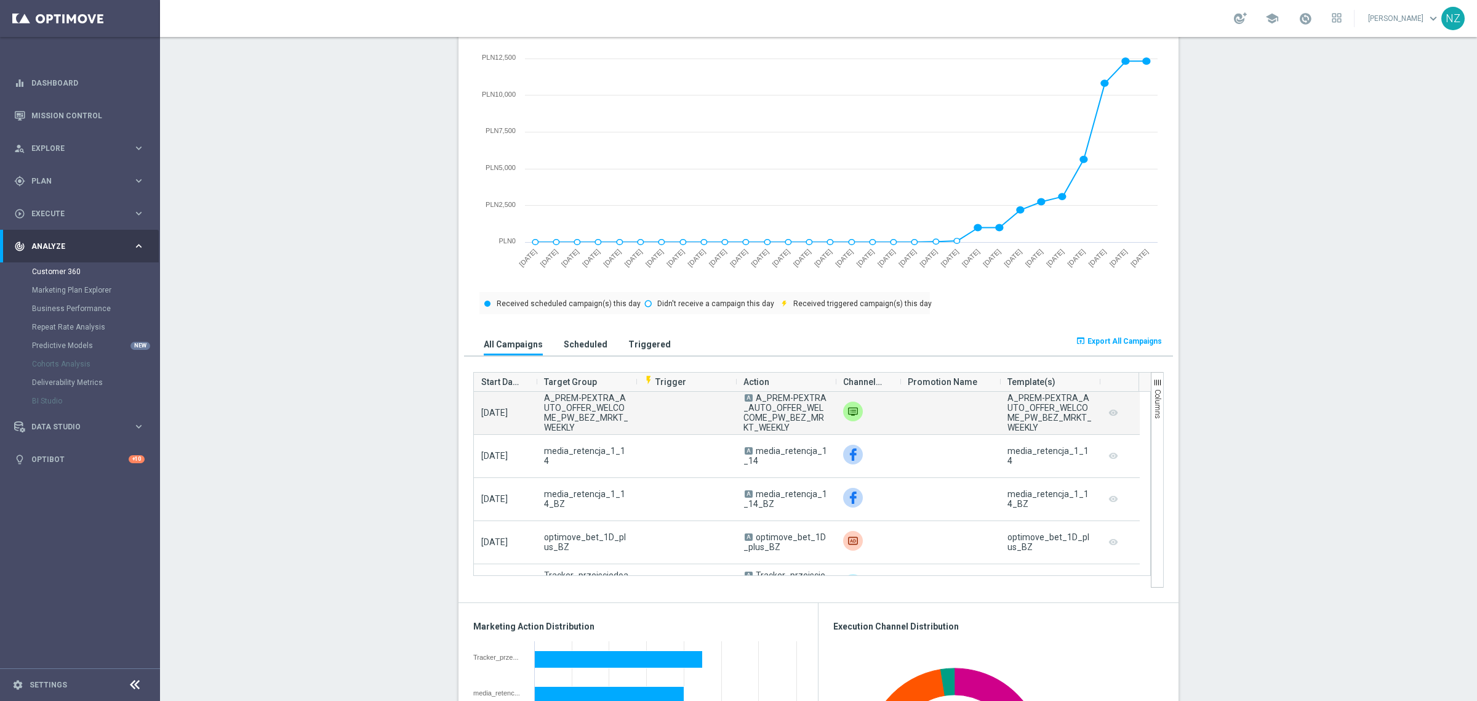
drag, startPoint x: 750, startPoint y: 397, endPoint x: 785, endPoint y: 434, distance: 50.9
click at [785, 432] on span "A A_PREM-PEXTRA_AUTO_OFFER_WELCOME_PW_BEZ_MRKT_WEEKLY" at bounding box center [786, 412] width 85 height 39
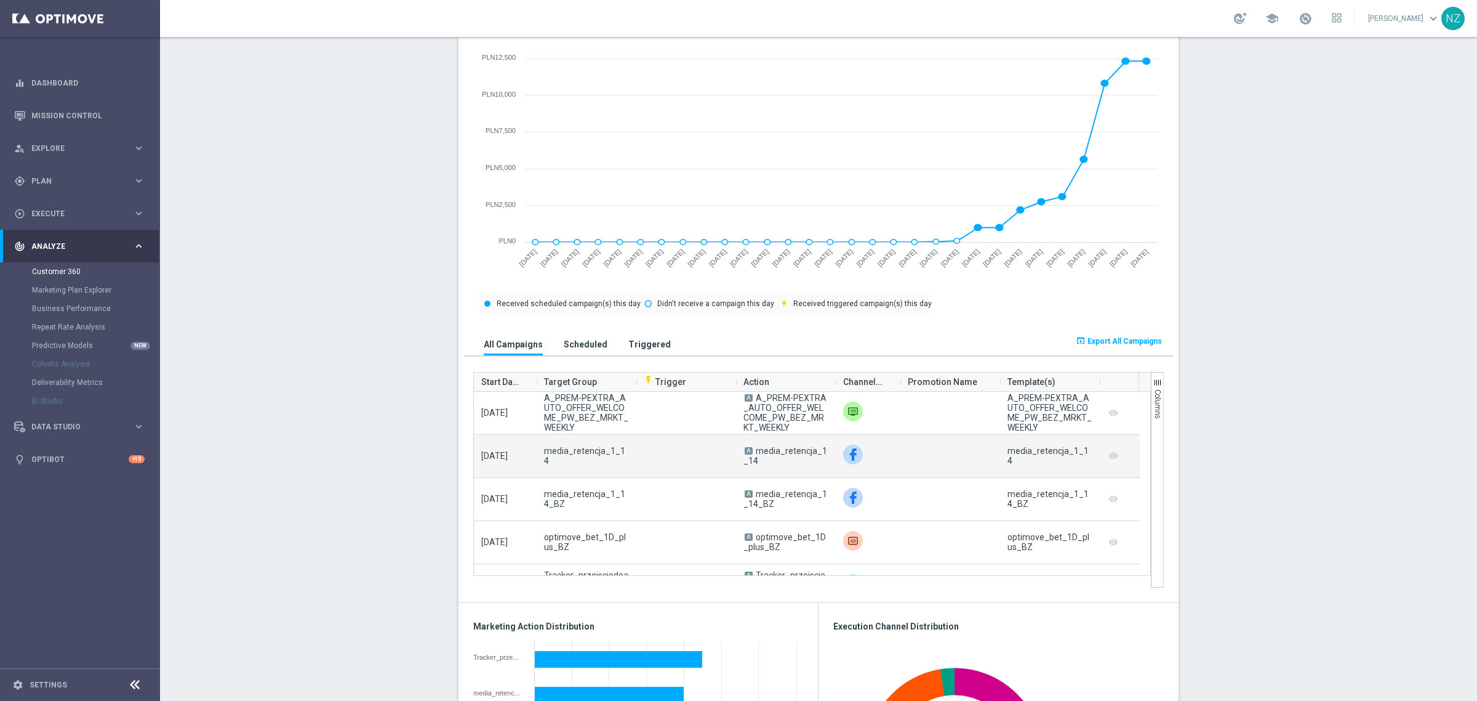
copy span "A_PREM-PEXTRA_AUTO_OFFER_WELCOME_PW_BEZ_MRKT_WEEKLY"
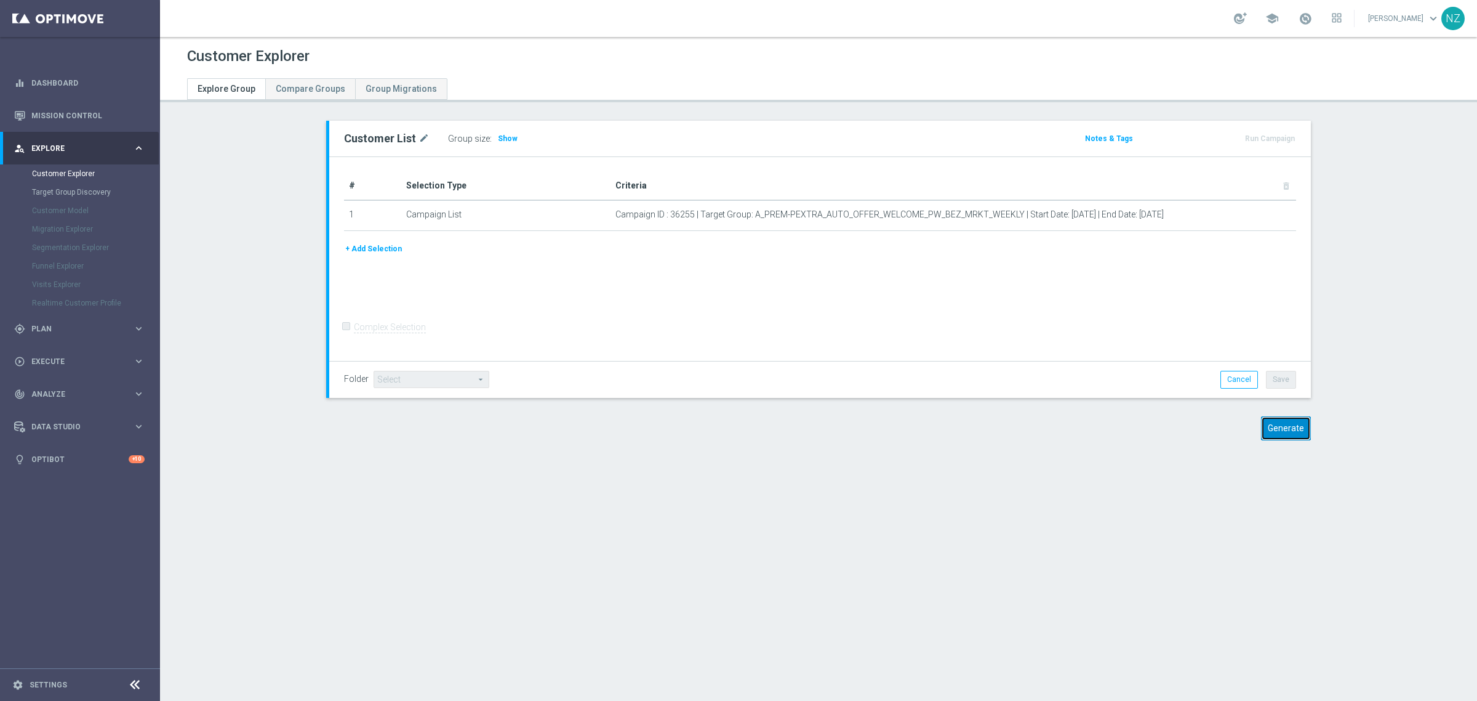
click at [1283, 424] on button "Generate" at bounding box center [1286, 428] width 50 height 24
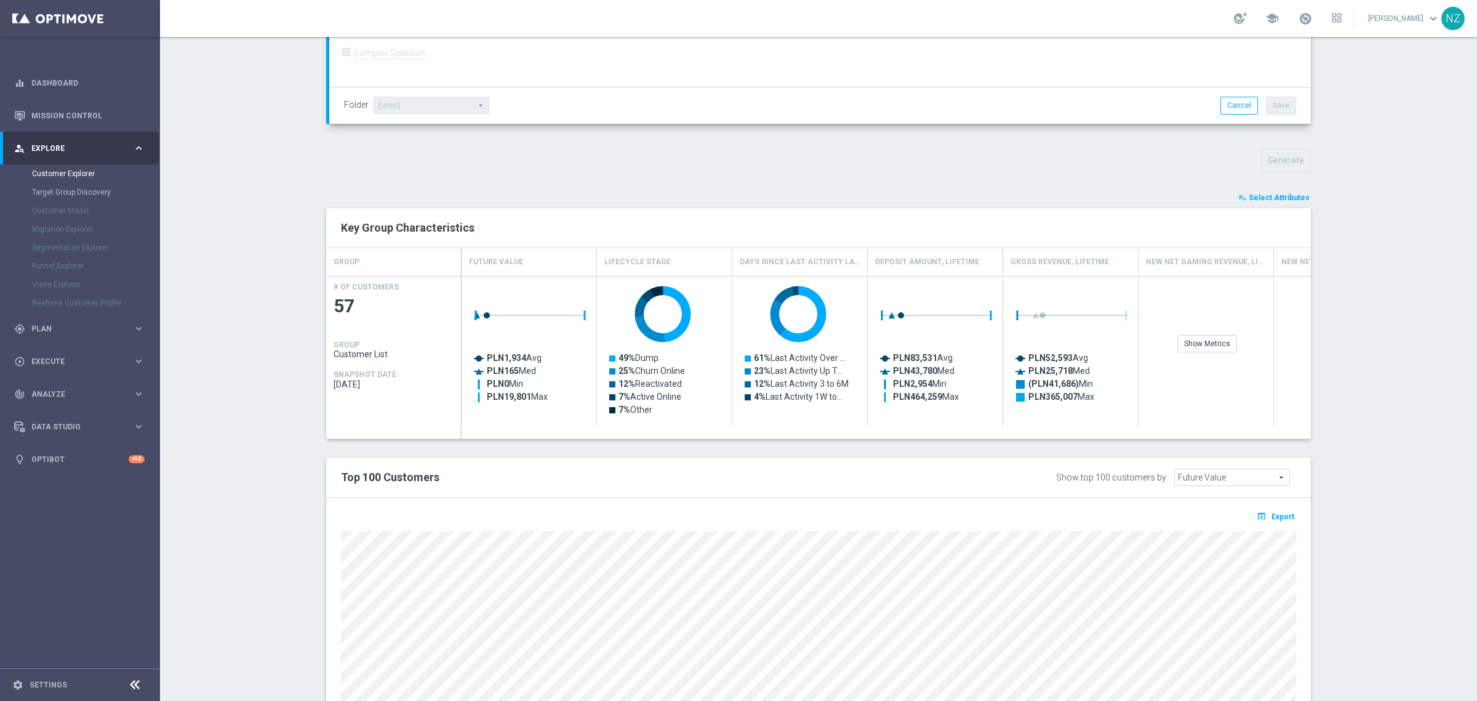
scroll to position [463, 0]
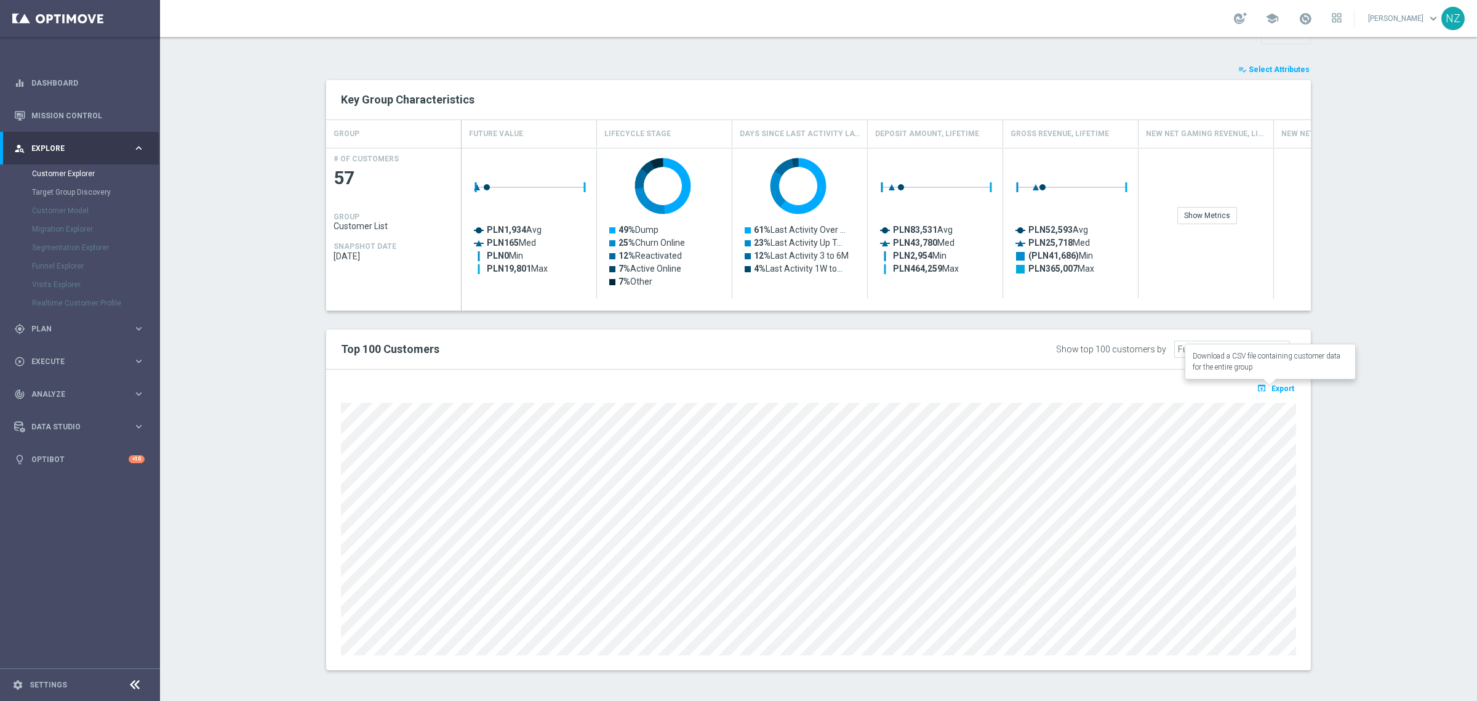
click at [1288, 389] on span "Export" at bounding box center [1283, 388] width 23 height 9
